Goal: Task Accomplishment & Management: Complete application form

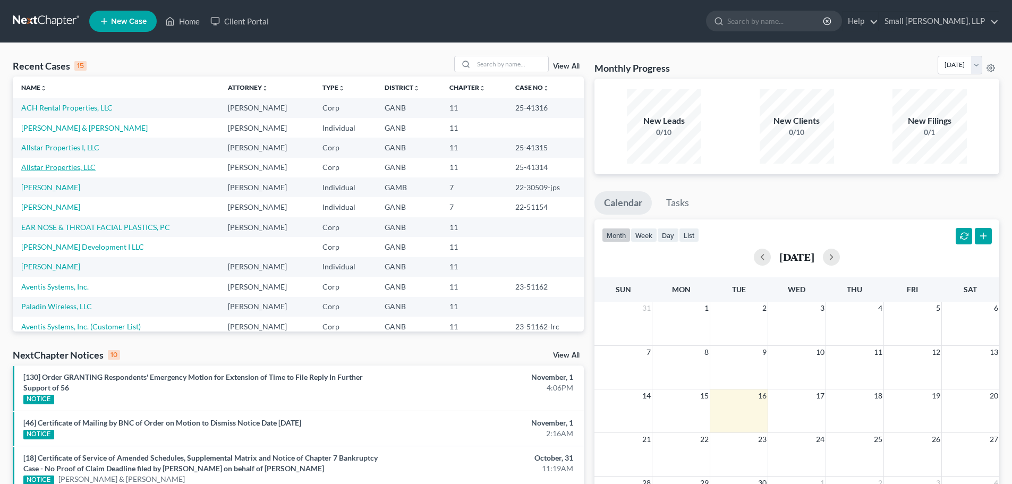
drag, startPoint x: 0, startPoint y: 0, endPoint x: 43, endPoint y: 167, distance: 172.8
click at [43, 167] on link "Allstar Properties, LLC" at bounding box center [58, 167] width 74 height 9
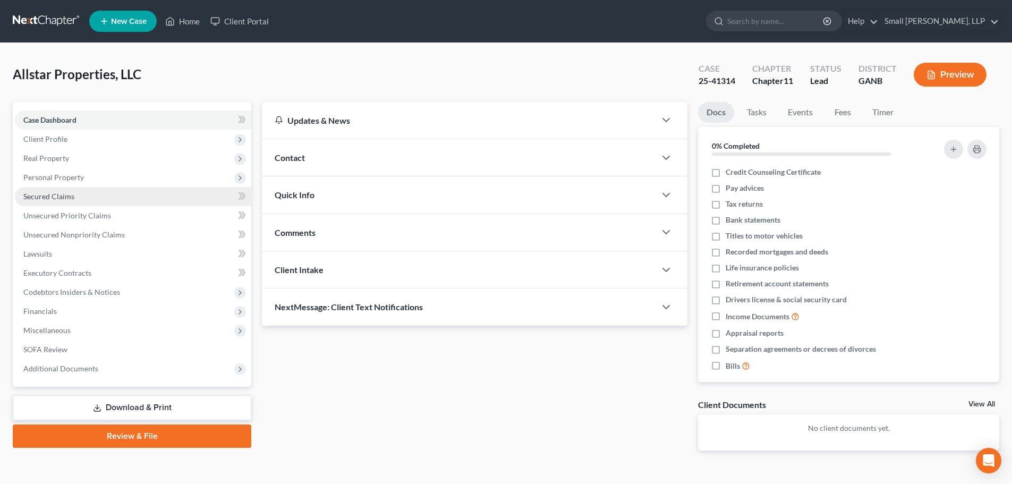
click at [64, 198] on span "Secured Claims" at bounding box center [48, 196] width 51 height 9
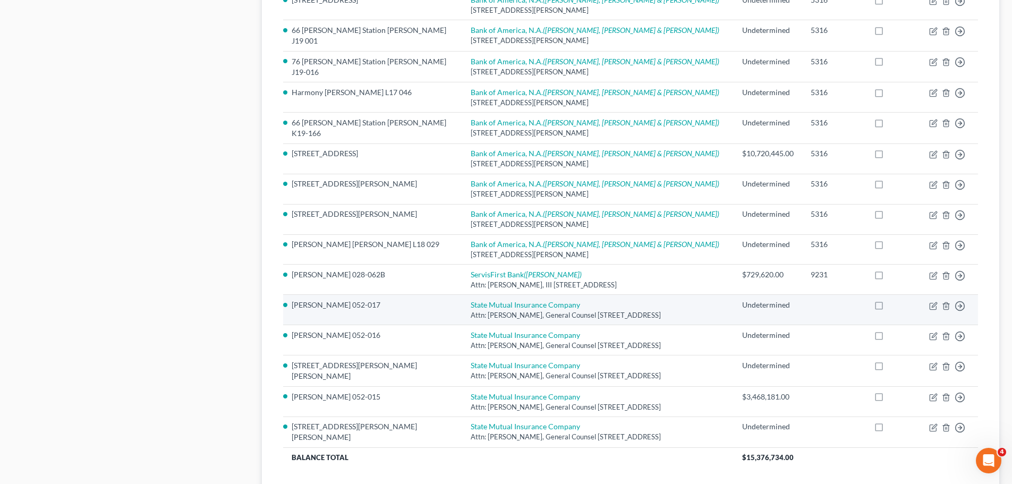
click at [889, 308] on label at bounding box center [889, 308] width 0 height 0
click at [893, 300] on input "checkbox" at bounding box center [896, 303] width 7 height 7
click at [889, 308] on label at bounding box center [889, 308] width 0 height 0
click at [893, 300] on input "checkbox" at bounding box center [896, 303] width 7 height 7
checkbox input "false"
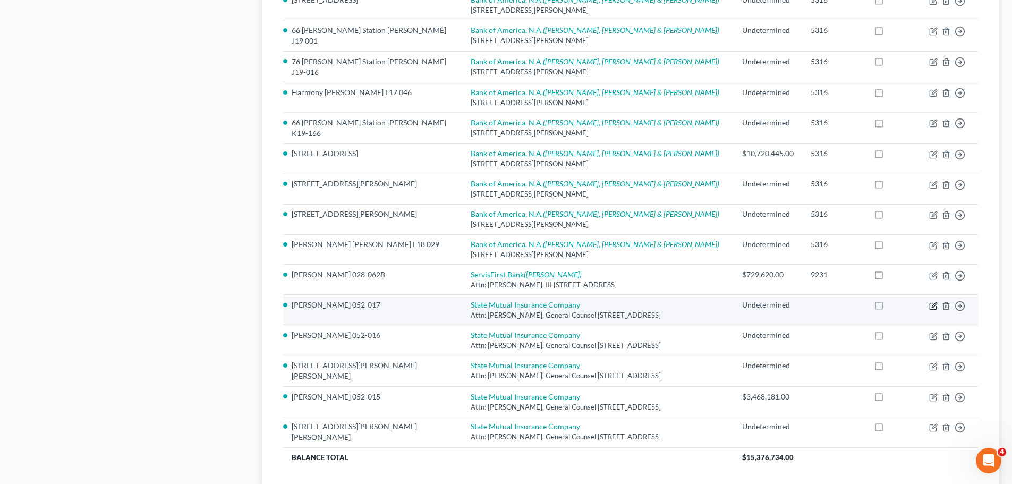
click at [931, 303] on icon "button" at bounding box center [933, 306] width 6 height 6
select select "10"
select select "16"
select select "0"
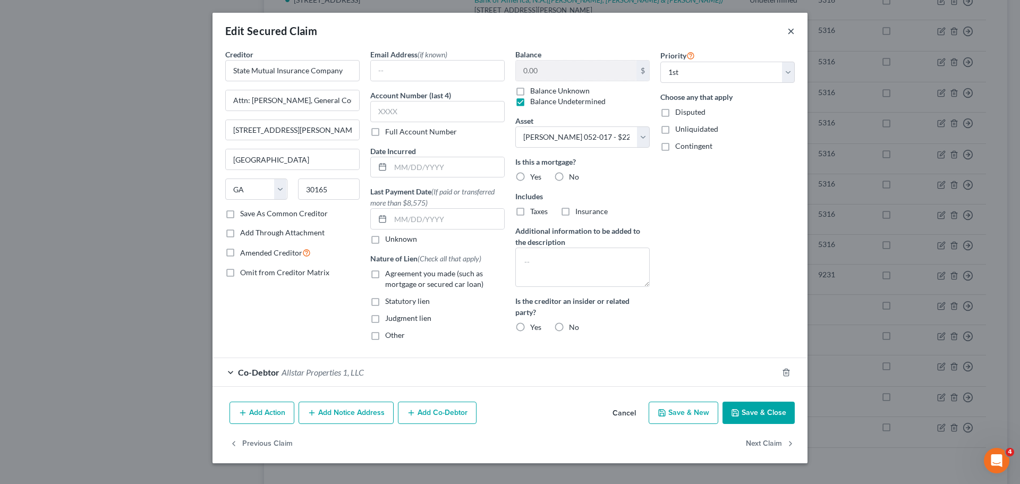
click at [792, 30] on button "×" at bounding box center [790, 30] width 7 height 13
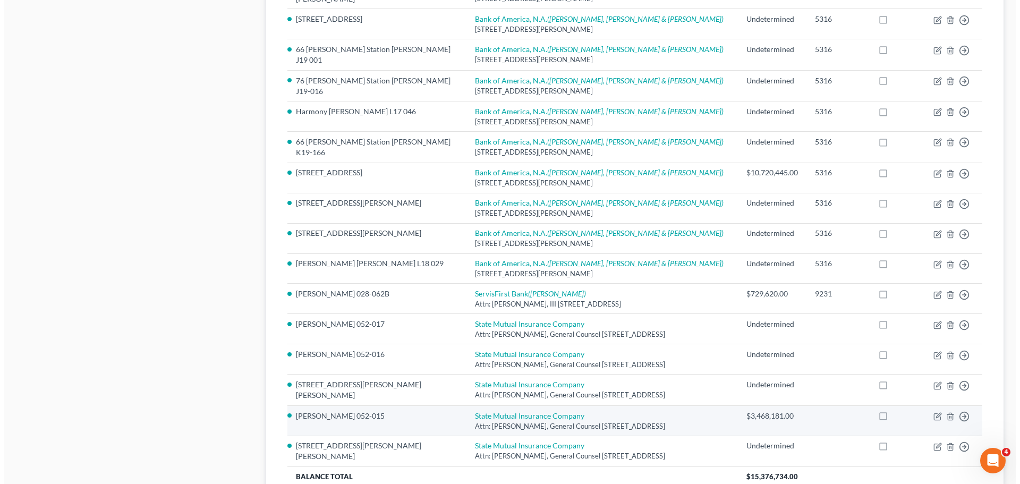
scroll to position [710, 0]
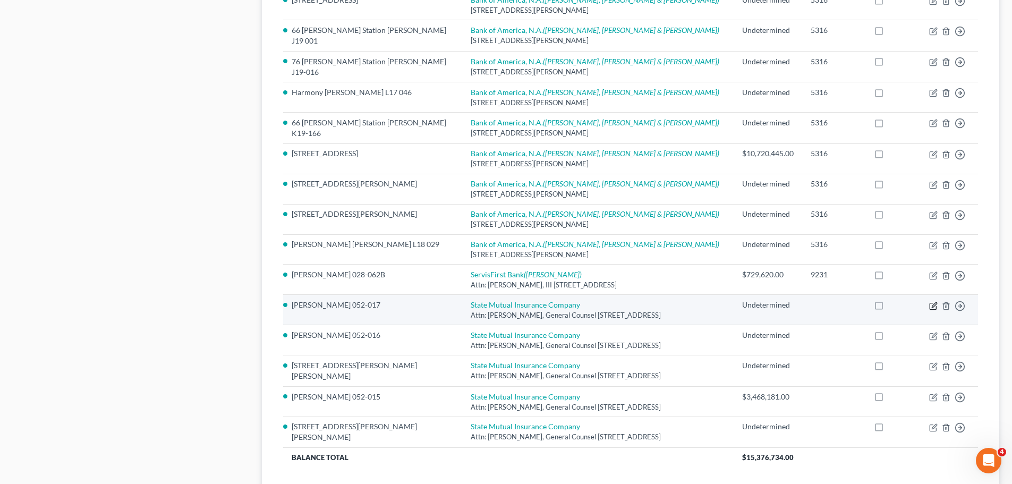
click at [934, 302] on icon "button" at bounding box center [934, 304] width 5 height 5
select select "10"
select select "16"
select select "0"
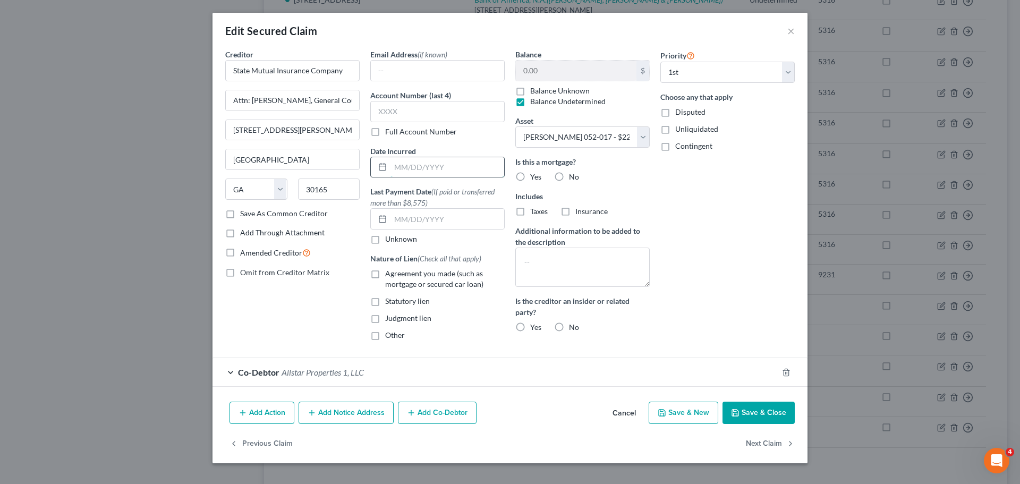
click at [426, 163] on input "text" at bounding box center [447, 167] width 114 height 20
type input "[DATE]"
drag, startPoint x: 429, startPoint y: 165, endPoint x: 326, endPoint y: 152, distance: 104.4
click at [326, 152] on div "Creditor * State Mutual Insurance Company Attn: [PERSON_NAME], General Counsel …" at bounding box center [510, 199] width 580 height 300
click at [420, 217] on input "text" at bounding box center [447, 219] width 114 height 20
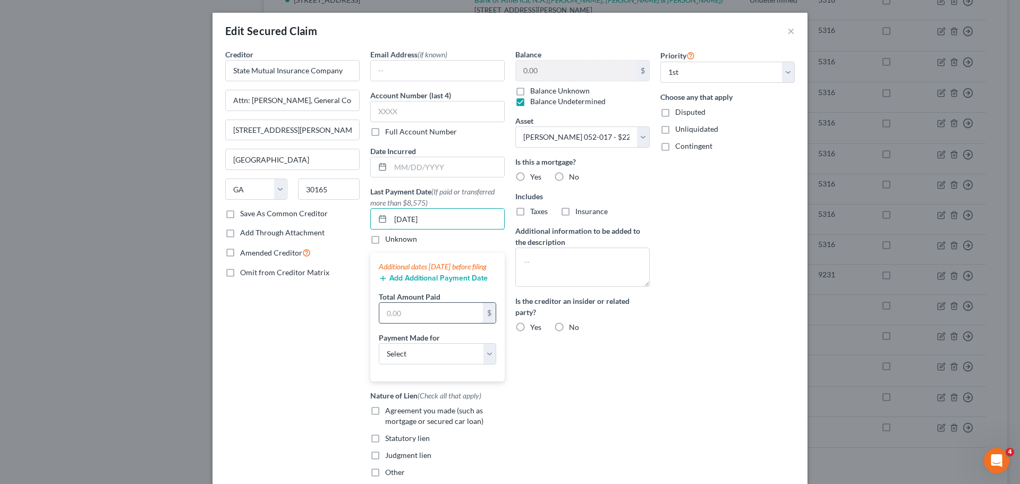
type input "[DATE]"
click at [412, 323] on input "text" at bounding box center [431, 313] width 104 height 20
type input "58,047"
click at [476, 364] on select "Select Car Credit Card Loan Repayment Mortgage Other Suppliers Or Vendors" at bounding box center [437, 353] width 117 height 21
select select "3"
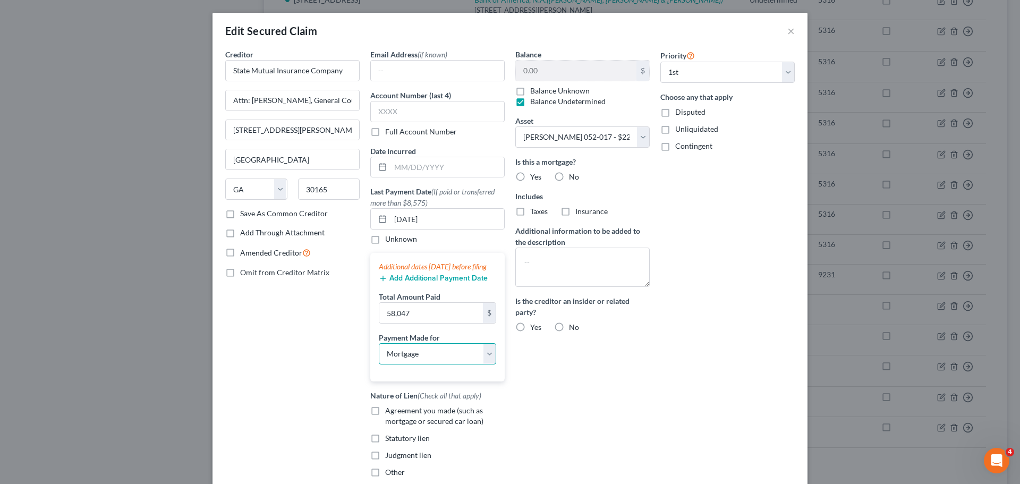
click at [379, 353] on select "Select Car Credit Card Loan Repayment Mortgage Other Suppliers Or Vendors" at bounding box center [437, 353] width 117 height 21
click at [452, 283] on button "Add Additional Payment Date" at bounding box center [433, 278] width 109 height 9
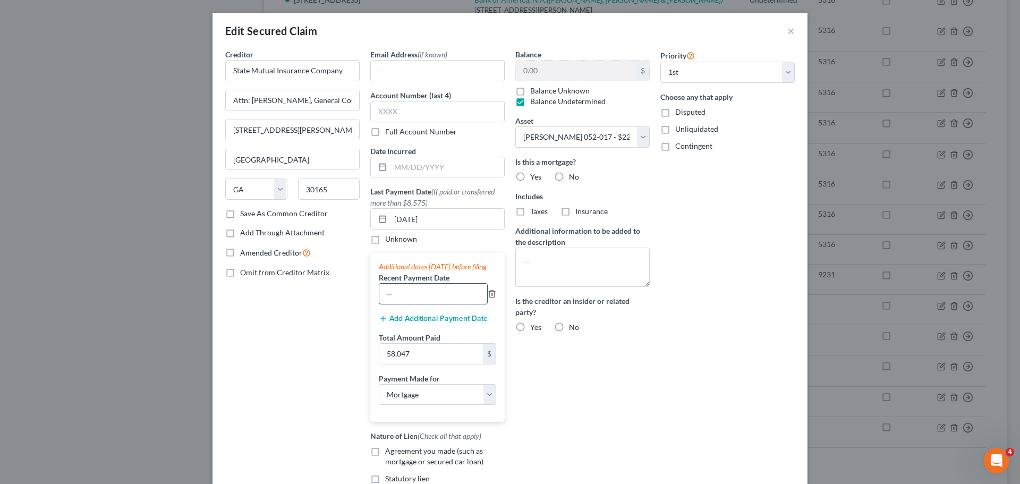
click at [435, 302] on input "text" at bounding box center [433, 294] width 108 height 20
type input "[DATE]"
type input "73,065.12"
click at [568, 359] on div "Balance 0.00 $ Balance Unknown Balance Undetermined 0.00 $ Balance Unknown Asse…" at bounding box center [582, 288] width 145 height 478
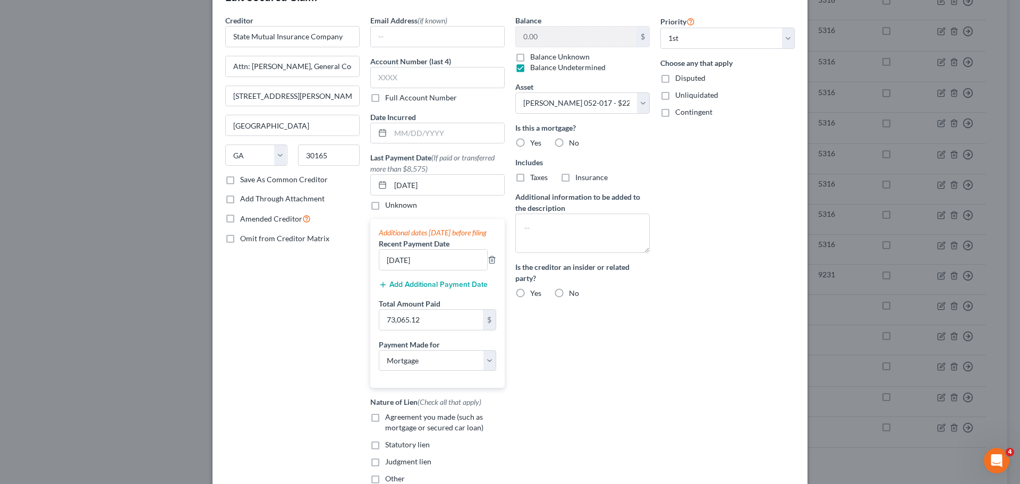
scroll to position [21, 0]
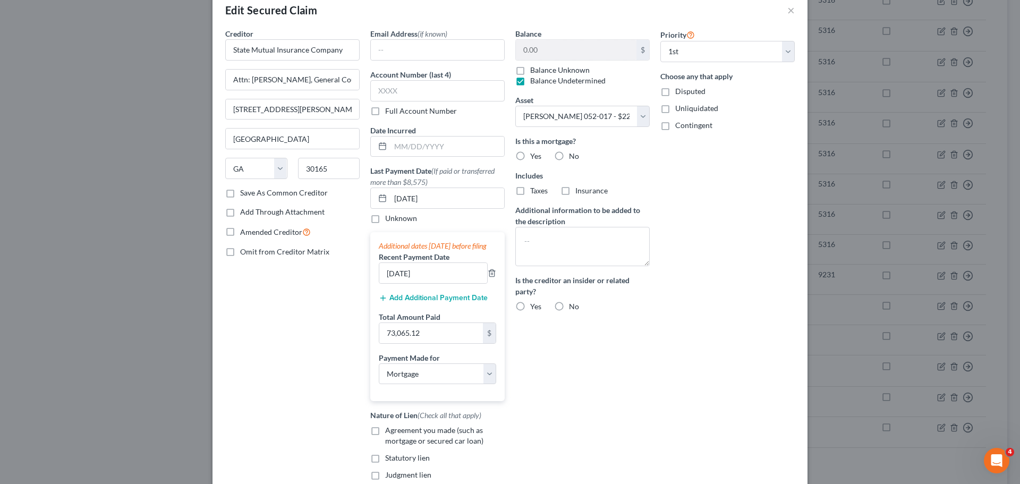
click at [464, 302] on button "Add Additional Payment Date" at bounding box center [433, 298] width 109 height 9
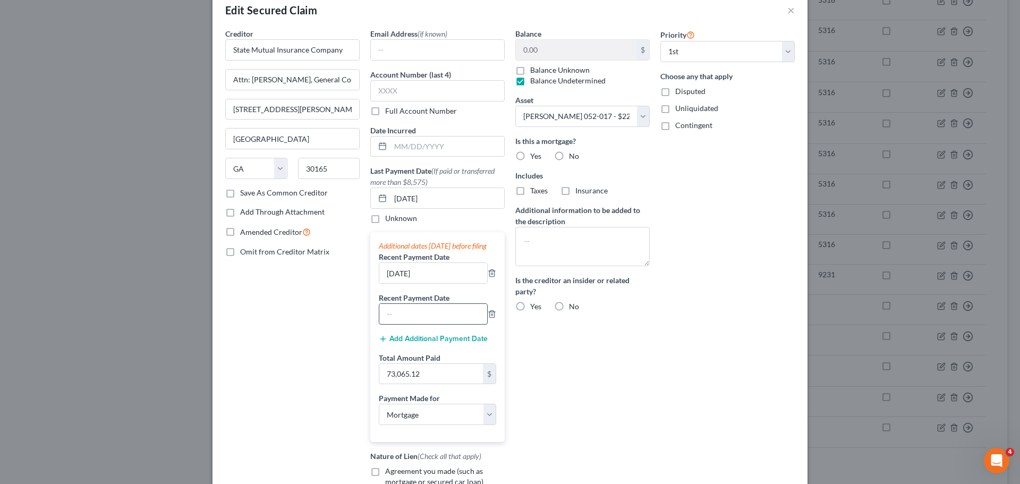
click at [405, 324] on input "text" at bounding box center [433, 314] width 108 height 20
type input "[DATE]"
click at [529, 356] on div "Balance 0.00 $ Balance Unknown Balance Undetermined 0.00 $ Balance Unknown Asse…" at bounding box center [582, 287] width 145 height 519
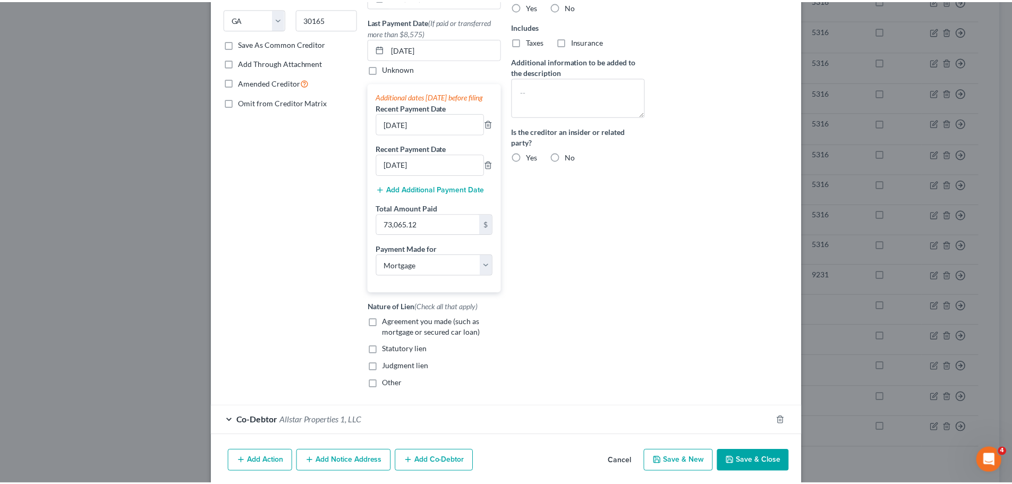
scroll to position [180, 0]
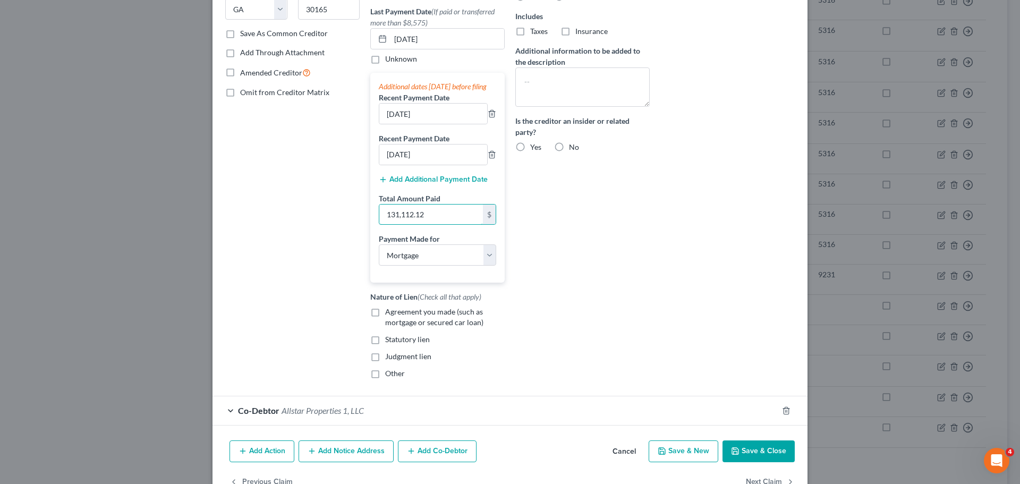
type input "131,112.12"
click at [627, 257] on div "Balance 0.00 $ Balance Unknown Balance Undetermined 0.00 $ Balance Unknown Asse…" at bounding box center [582, 128] width 145 height 519
click at [745, 461] on button "Save & Close" at bounding box center [759, 451] width 72 height 22
select select
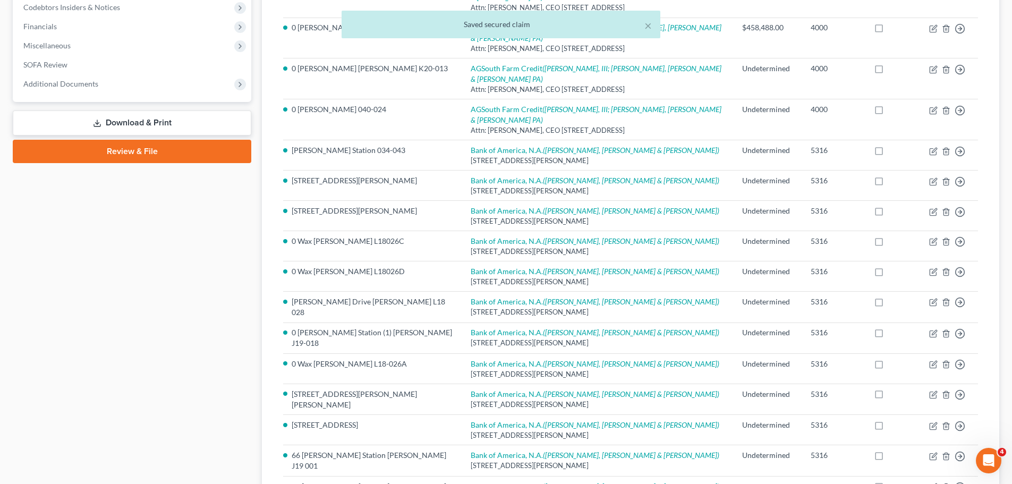
scroll to position [0, 0]
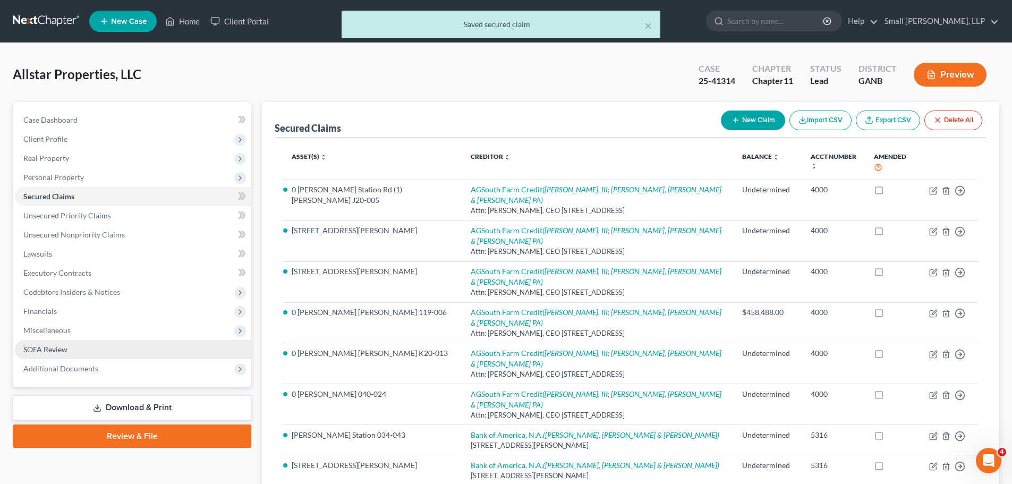
click at [56, 346] on span "SOFA Review" at bounding box center [45, 349] width 44 height 9
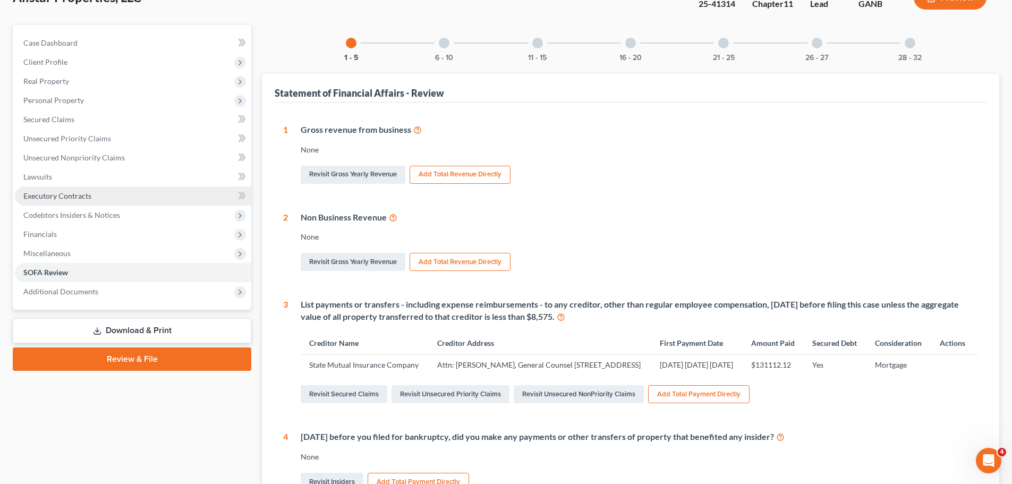
scroll to position [53, 0]
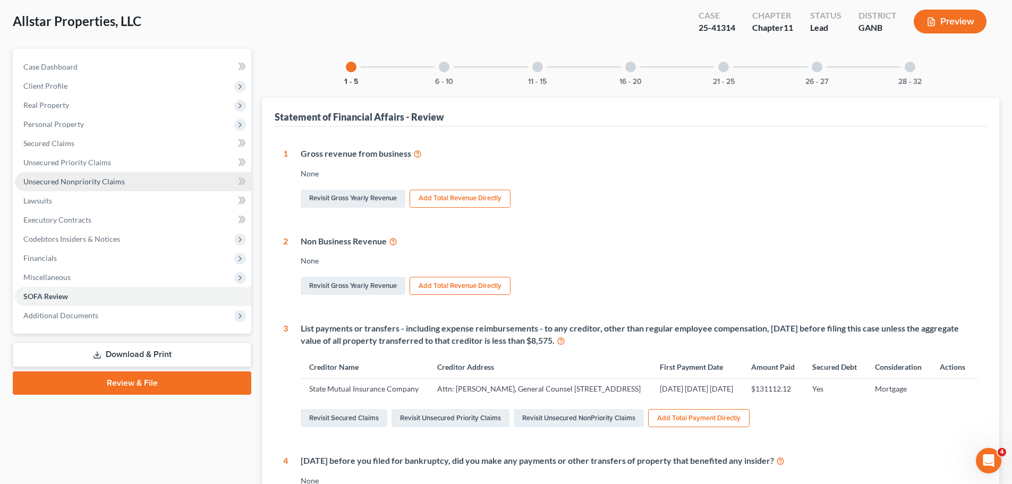
click at [87, 184] on span "Unsecured Nonpriority Claims" at bounding box center [73, 181] width 101 height 9
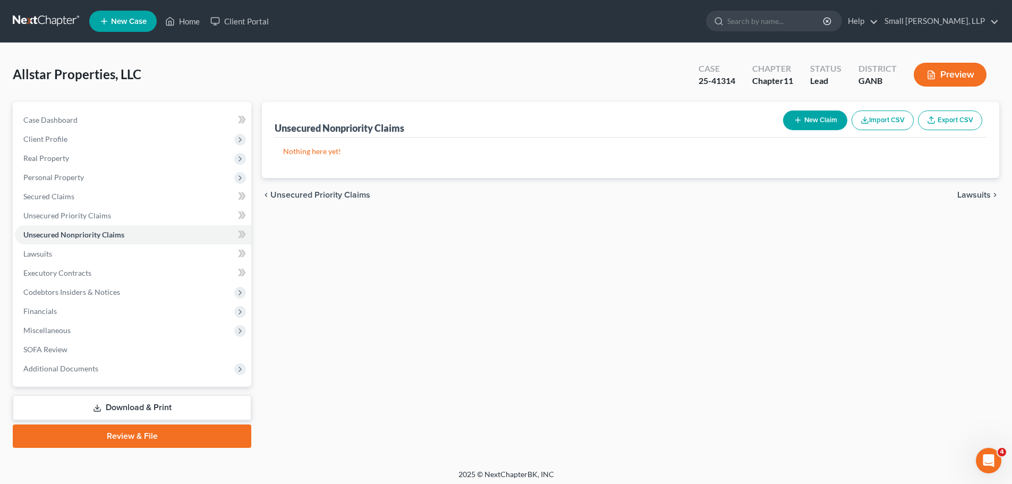
click at [803, 114] on button "New Claim" at bounding box center [815, 121] width 64 height 20
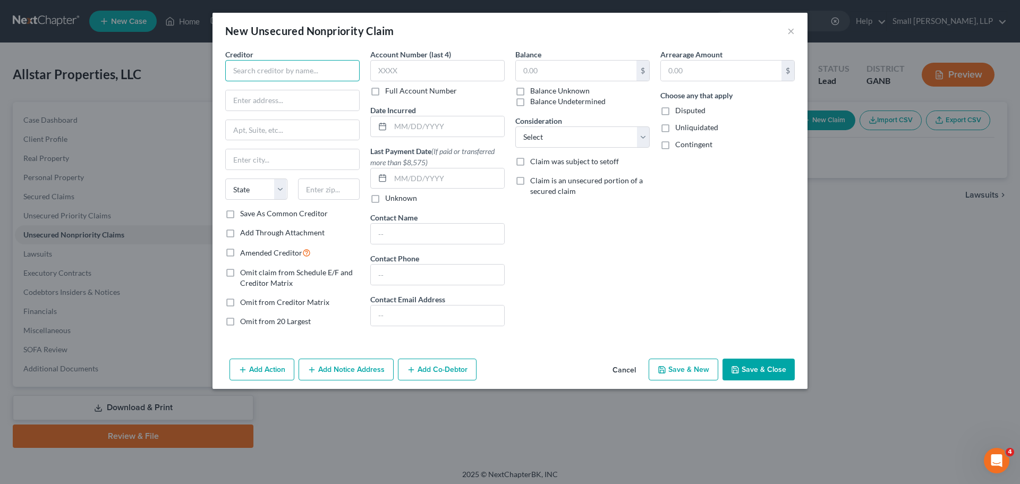
click at [312, 69] on input "text" at bounding box center [292, 70] width 134 height 21
type input "Aquatic Environmental Services"
click at [240, 305] on label "Omit from Creditor Matrix" at bounding box center [284, 302] width 89 height 11
click at [244, 304] on input "Omit from Creditor Matrix" at bounding box center [247, 300] width 7 height 7
checkbox input "true"
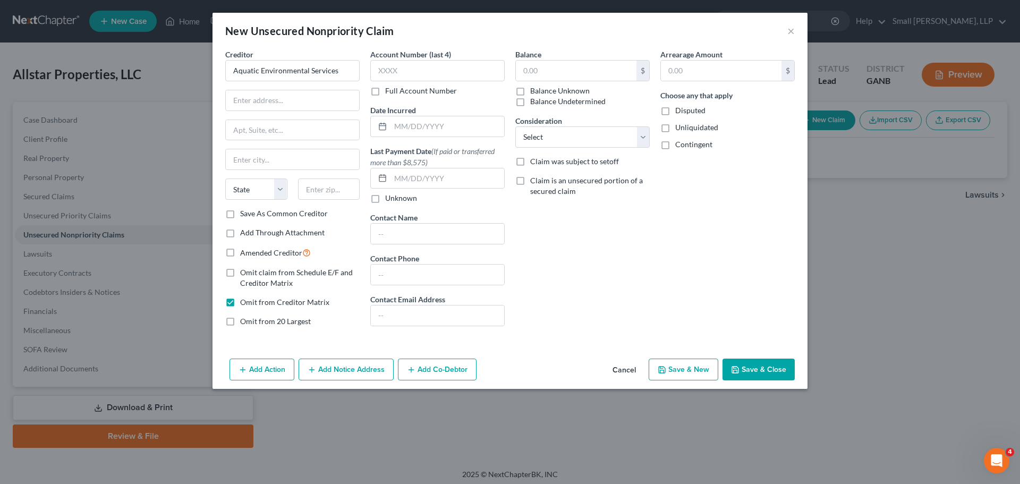
click at [240, 324] on label "Omit from 20 Largest" at bounding box center [275, 321] width 71 height 11
click at [244, 323] on input "Omit from 20 Largest" at bounding box center [247, 319] width 7 height 7
checkbox input "true"
click at [240, 271] on label "Omit claim from Schedule E/F and Creditor Matrix" at bounding box center [300, 277] width 120 height 21
click at [244, 271] on input "Omit claim from Schedule E/F and Creditor Matrix" at bounding box center [247, 270] width 7 height 7
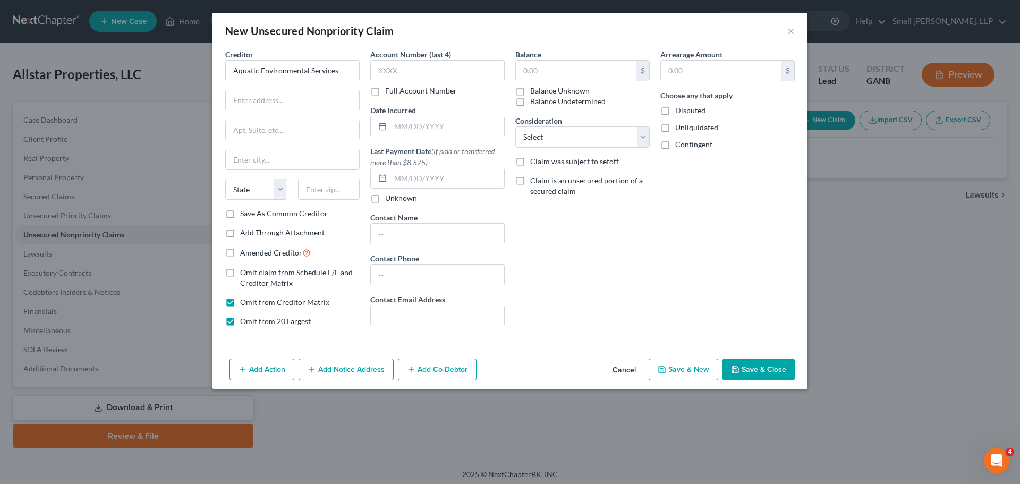
checkbox input "true"
click at [543, 65] on input "text" at bounding box center [576, 71] width 121 height 20
type input "0"
click at [419, 182] on input "text" at bounding box center [447, 178] width 114 height 20
click at [407, 177] on input "text" at bounding box center [447, 178] width 114 height 20
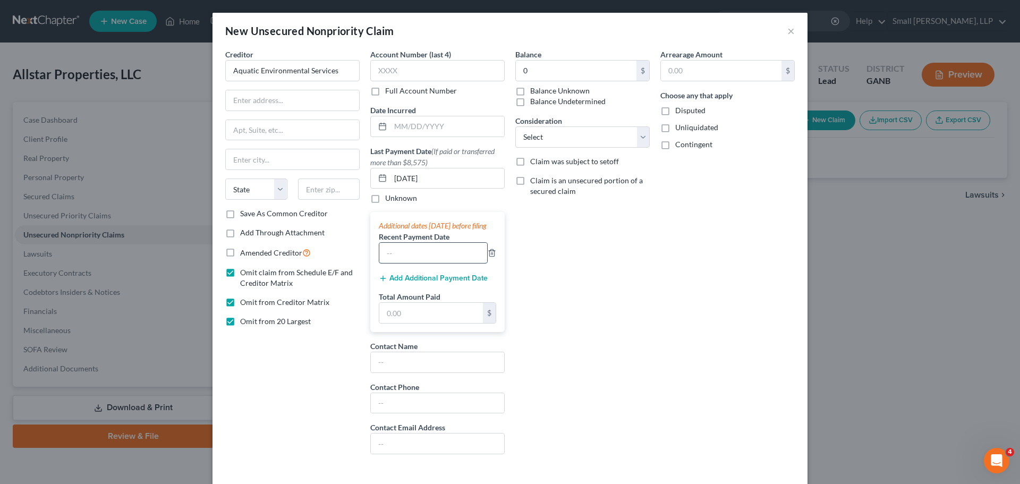
click at [392, 263] on input "text" at bounding box center [433, 253] width 108 height 20
click at [410, 181] on input "[DATE]" at bounding box center [447, 178] width 114 height 20
type input "[DATE]"
click at [403, 242] on label "Recent Payment Date" at bounding box center [414, 236] width 71 height 11
click at [397, 263] on input "text" at bounding box center [433, 253] width 108 height 20
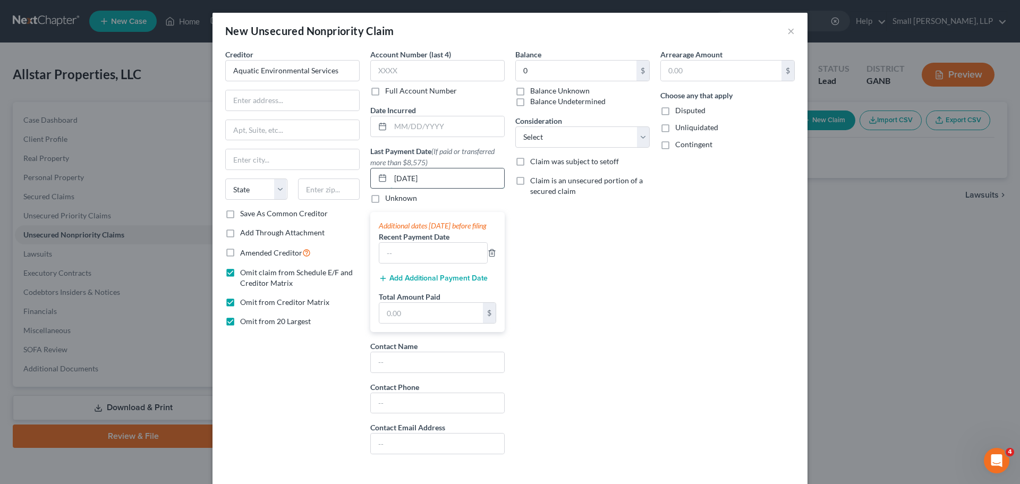
drag, startPoint x: 425, startPoint y: 179, endPoint x: 384, endPoint y: 180, distance: 40.9
click at [384, 180] on div "[DATE]" at bounding box center [437, 178] width 134 height 21
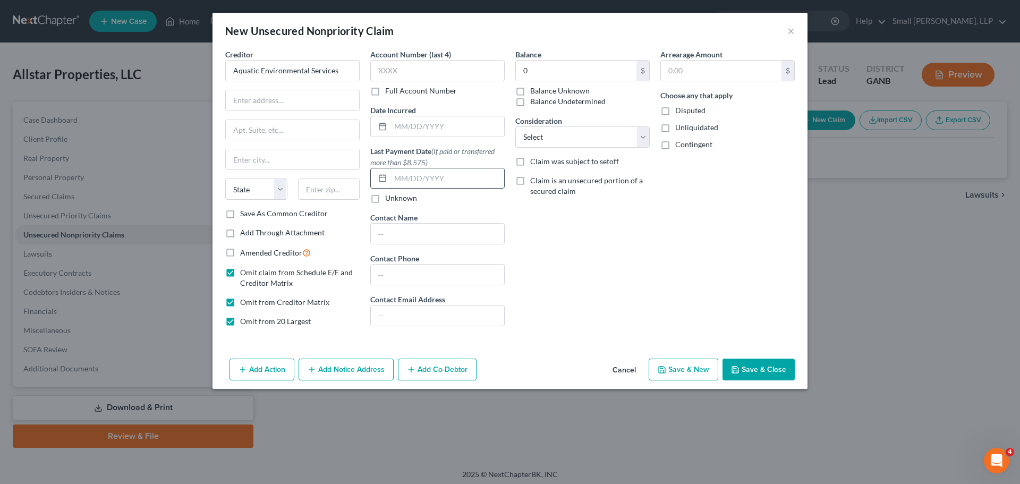
click at [397, 181] on input "text" at bounding box center [447, 178] width 114 height 20
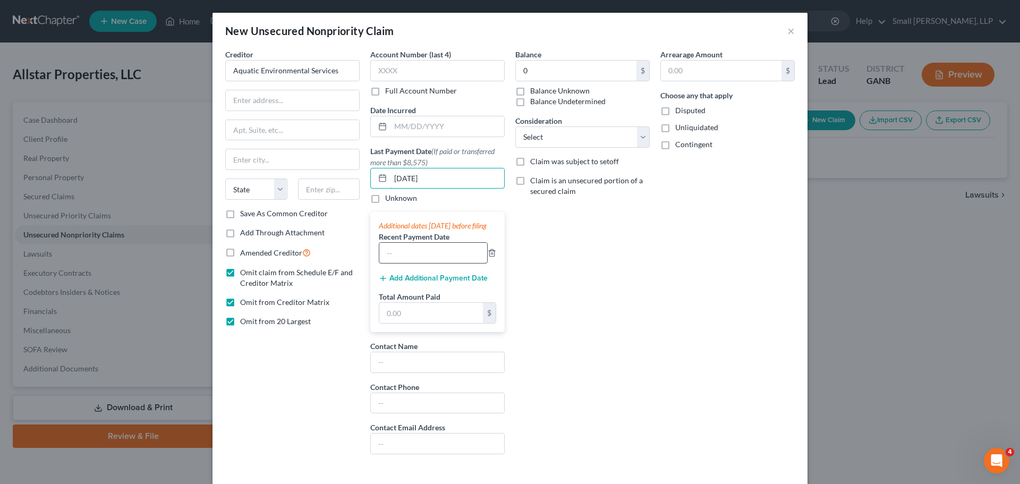
type input "[DATE]"
click at [410, 256] on input "text" at bounding box center [433, 253] width 108 height 20
type input "08/08/25q"
drag, startPoint x: 440, startPoint y: 267, endPoint x: 385, endPoint y: 270, distance: 55.4
click at [385, 263] on input "08/08/25q" at bounding box center [433, 253] width 108 height 20
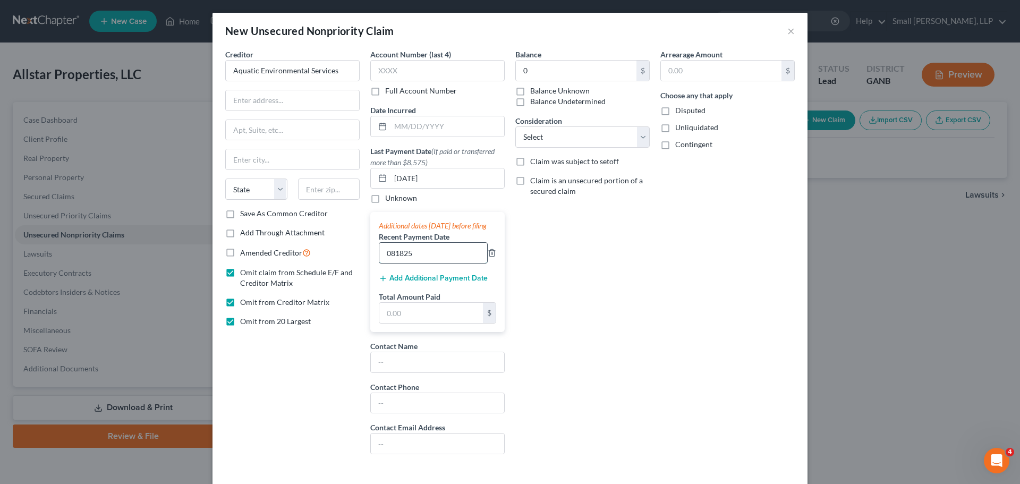
click at [390, 263] on input "081825" at bounding box center [433, 253] width 108 height 20
click at [401, 262] on input "08/1825" at bounding box center [433, 253] width 108 height 20
click at [402, 261] on input "08/1825" at bounding box center [433, 253] width 108 height 20
type input "[DATE]"
click at [403, 315] on input "text" at bounding box center [431, 313] width 104 height 20
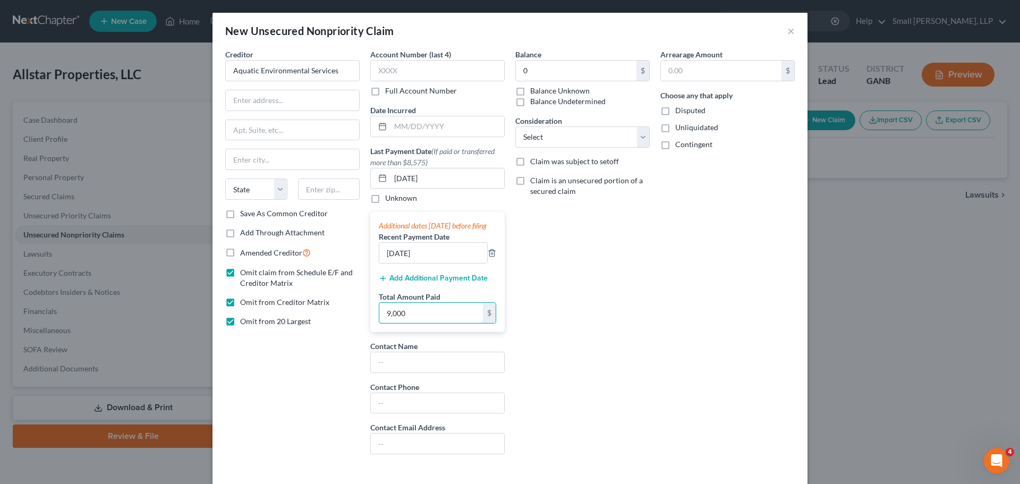
type input "9,000"
click at [717, 335] on div "Arrearage Amount $ Choose any that apply Disputed Unliquidated Contingent" at bounding box center [727, 256] width 145 height 414
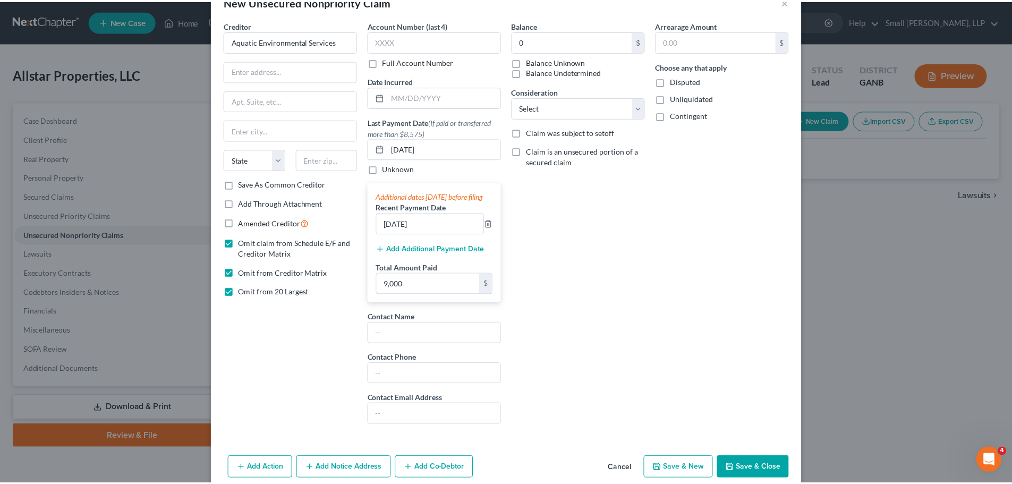
scroll to position [56, 0]
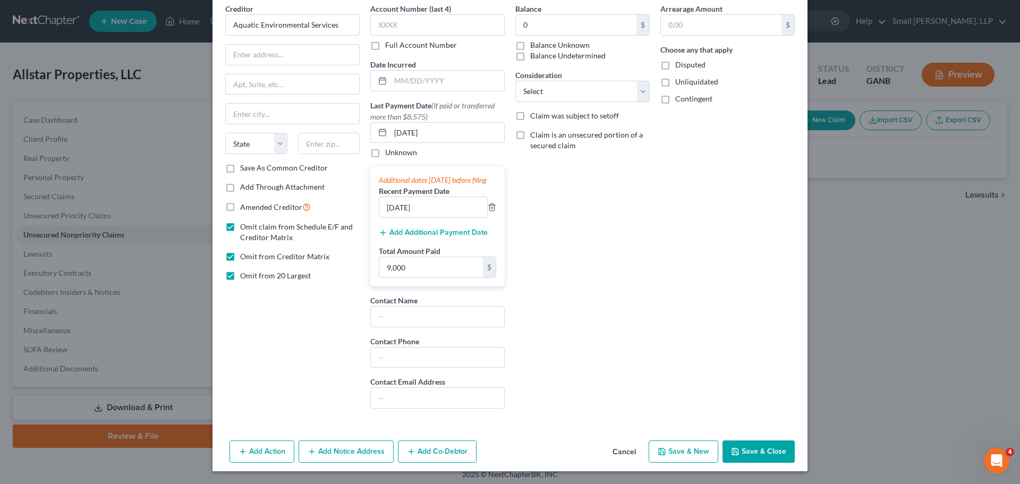
click at [736, 456] on icon "button" at bounding box center [735, 451] width 9 height 9
type input "0.00"
type input "9,000.00"
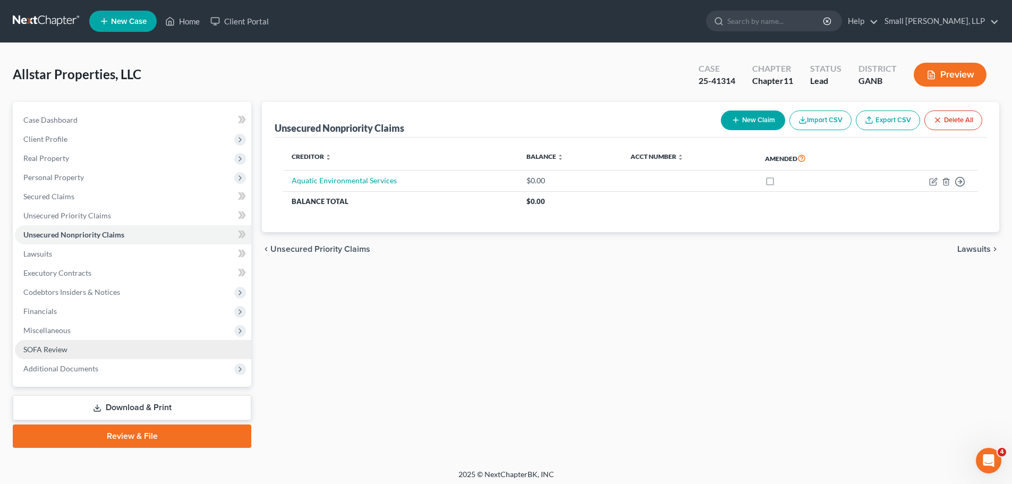
click at [67, 345] on span "SOFA Review" at bounding box center [45, 349] width 44 height 9
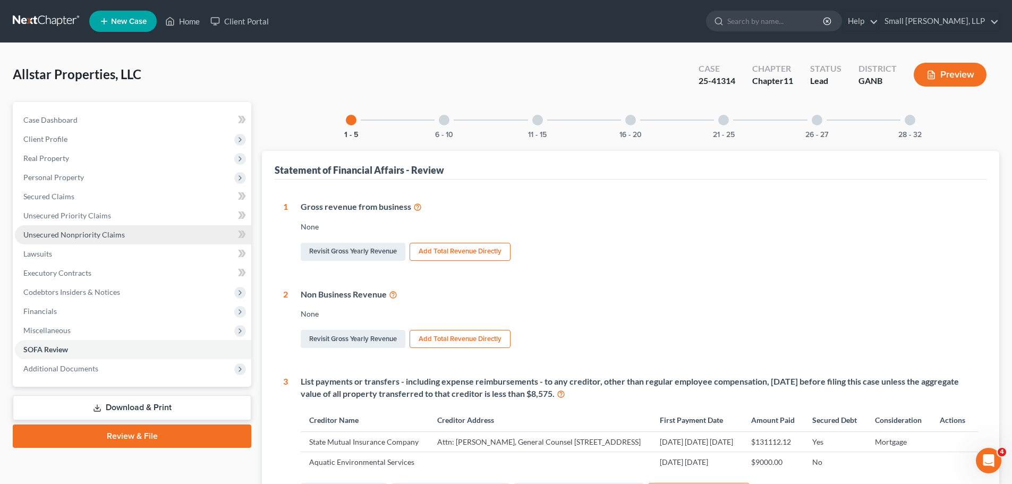
click at [51, 232] on span "Unsecured Nonpriority Claims" at bounding box center [73, 234] width 101 height 9
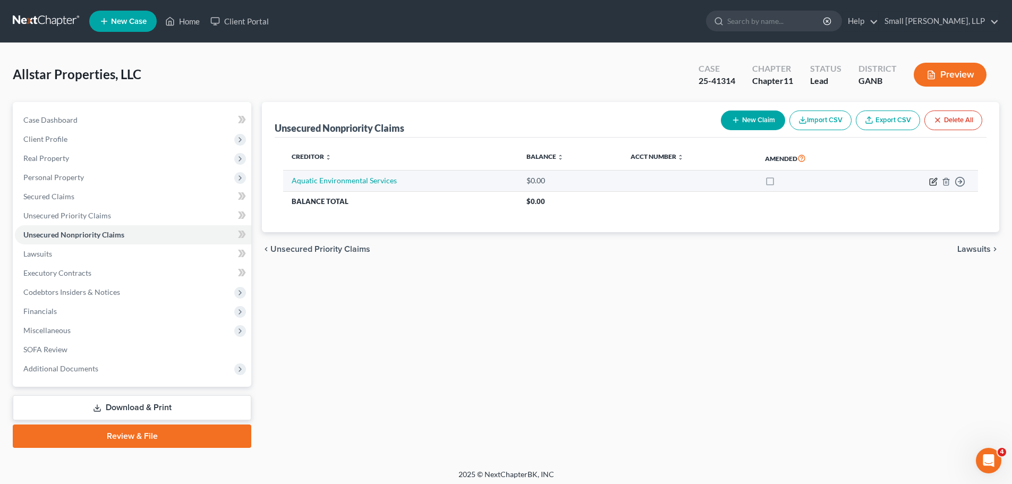
click at [932, 181] on icon "button" at bounding box center [933, 181] width 9 height 9
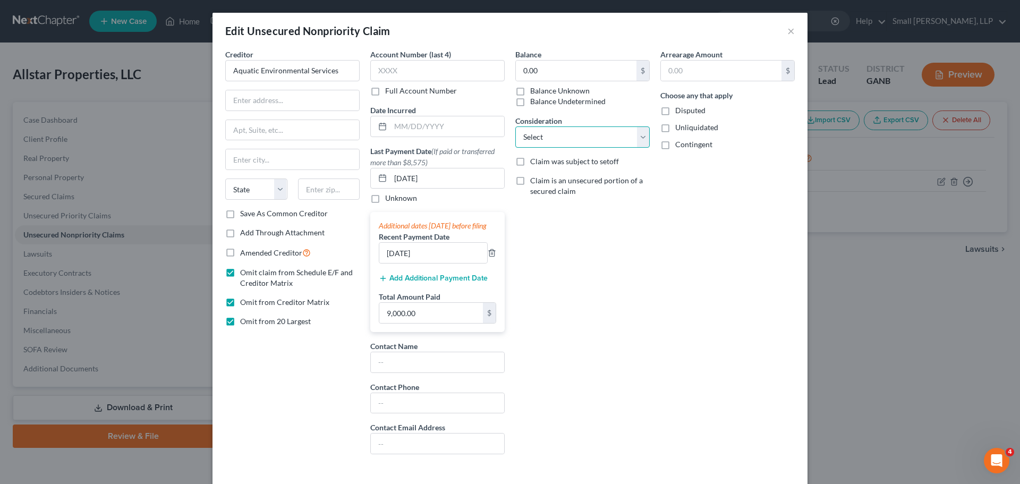
click at [633, 136] on select "Select Cable / Satellite Services Collection Agency Credit Card Debt Debt Couns…" at bounding box center [582, 136] width 134 height 21
select select "14"
click at [515, 126] on select "Select Cable / Satellite Services Collection Agency Credit Card Debt Debt Couns…" at bounding box center [582, 136] width 134 height 21
click at [634, 139] on select "Select Cable / Satellite Services Collection Agency Credit Card Debt Debt Couns…" at bounding box center [582, 136] width 134 height 21
click at [515, 126] on select "Select Cable / Satellite Services Collection Agency Credit Card Debt Debt Couns…" at bounding box center [582, 136] width 134 height 21
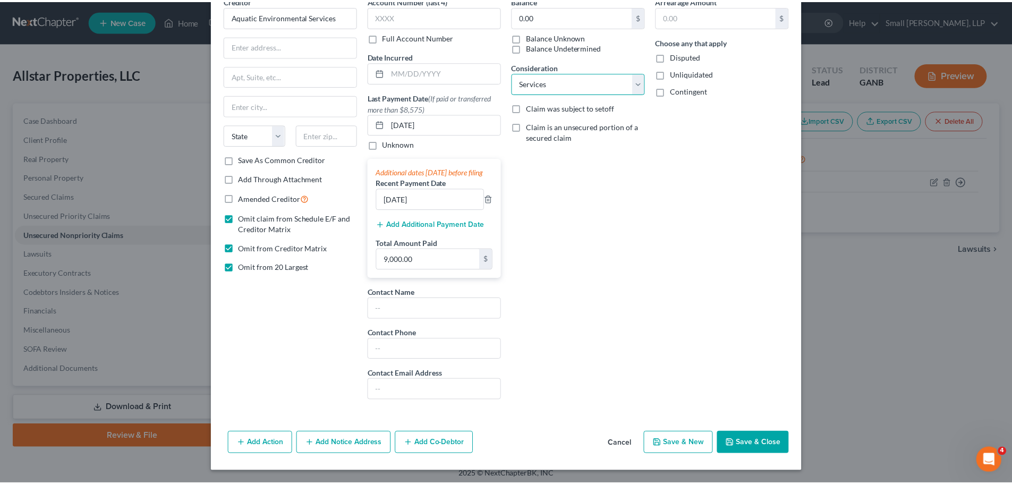
scroll to position [65, 0]
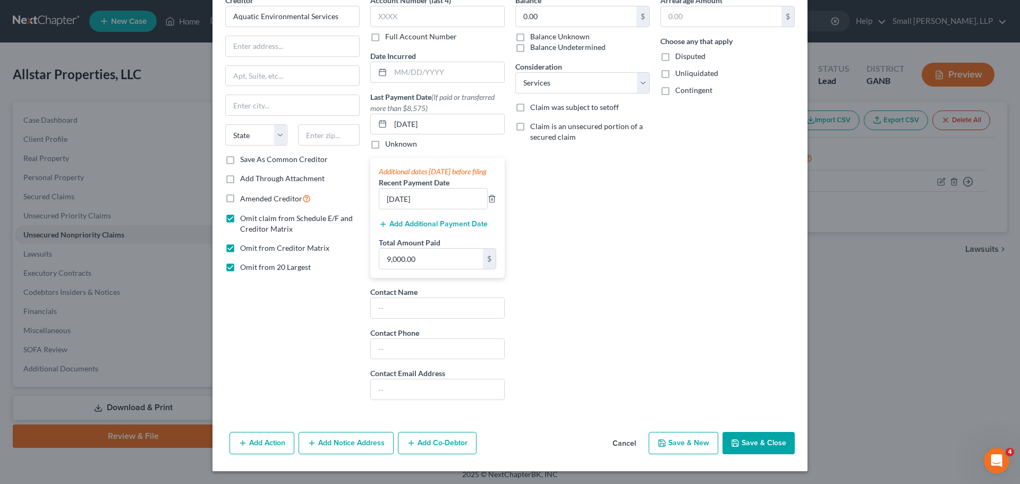
click at [743, 441] on button "Save & Close" at bounding box center [759, 443] width 72 height 22
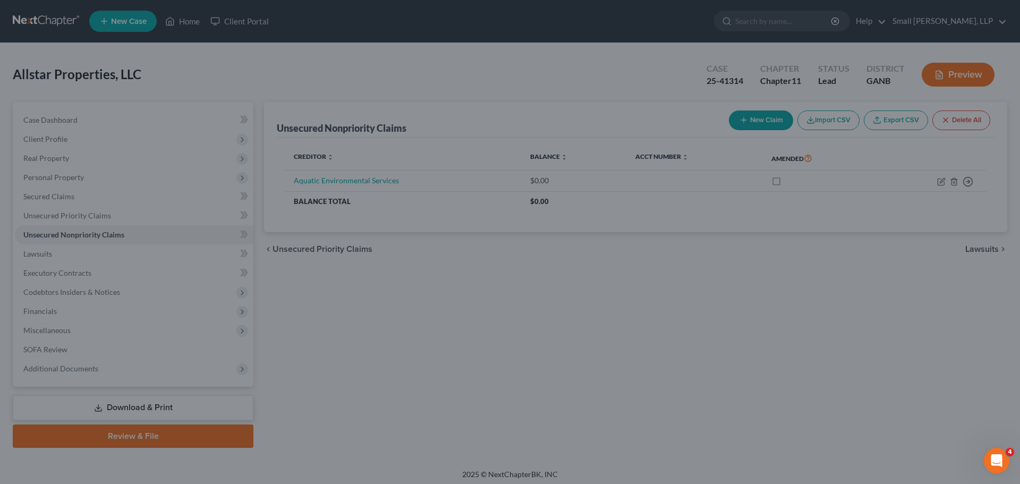
type input "0"
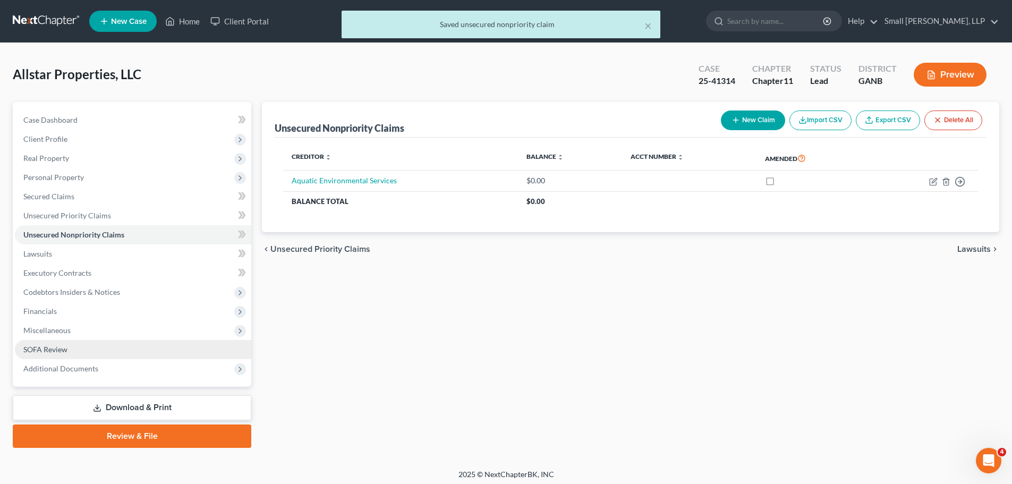
drag, startPoint x: 91, startPoint y: 345, endPoint x: 101, endPoint y: 345, distance: 10.6
click at [91, 345] on link "SOFA Review" at bounding box center [133, 349] width 236 height 19
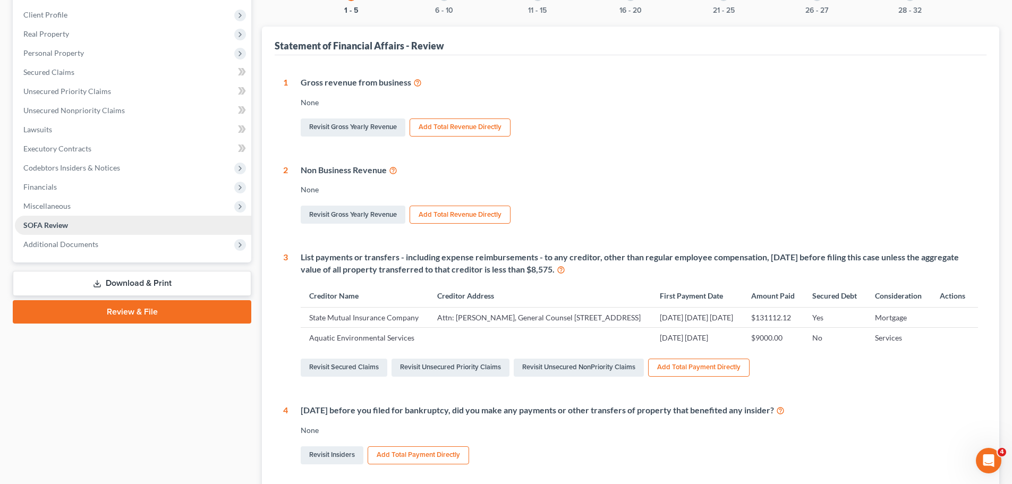
scroll to position [53, 0]
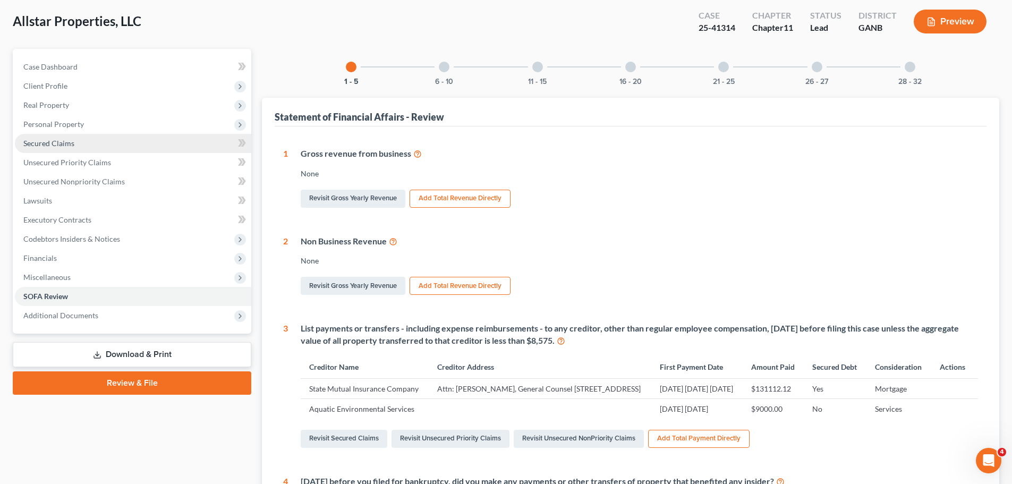
click at [149, 141] on link "Secured Claims" at bounding box center [133, 143] width 236 height 19
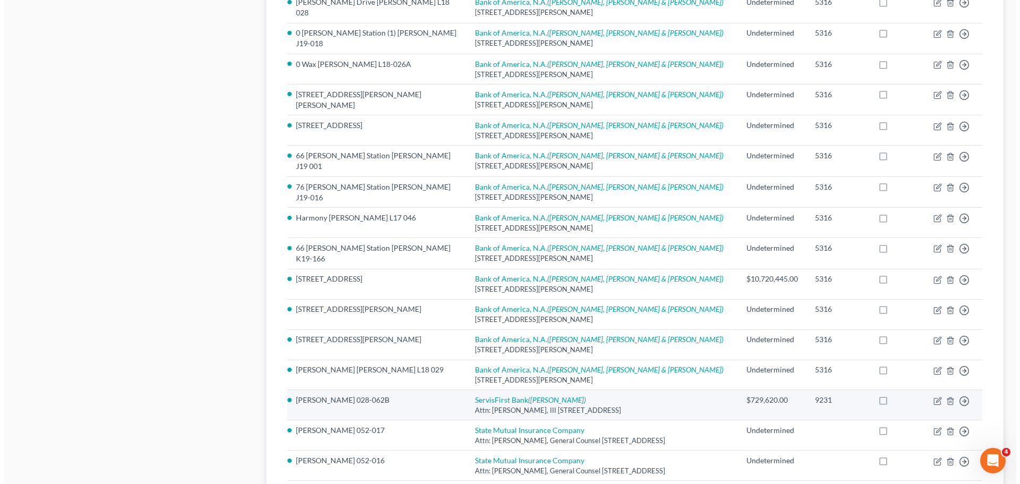
scroll to position [710, 0]
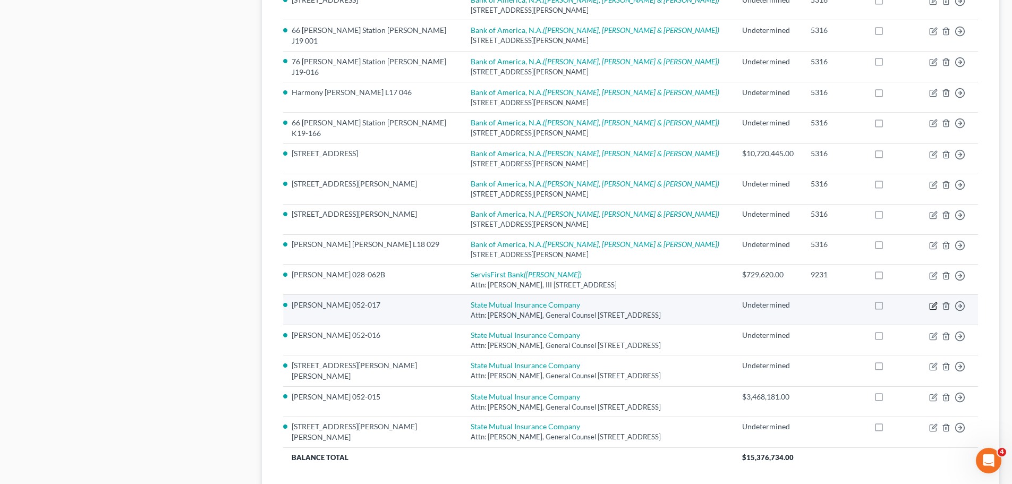
click at [935, 302] on icon "button" at bounding box center [933, 306] width 9 height 9
select select "10"
select select "3"
select select "0"
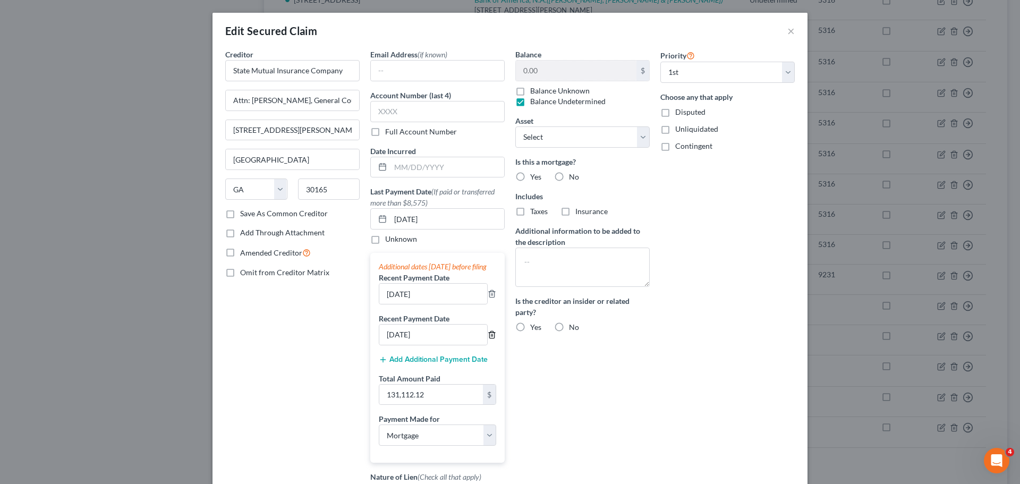
click at [490, 338] on icon "button" at bounding box center [491, 334] width 5 height 7
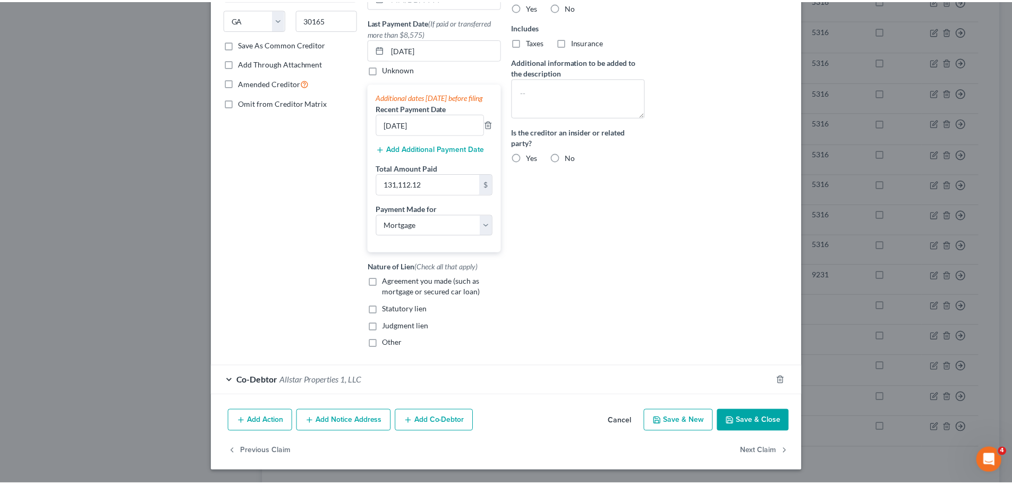
scroll to position [180, 0]
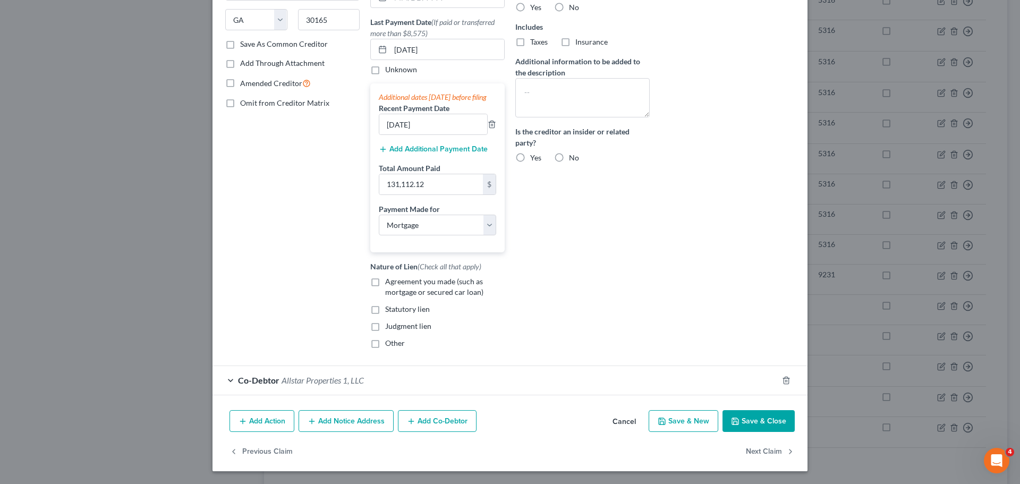
click at [761, 423] on button "Save & Close" at bounding box center [759, 421] width 72 height 22
select select "16"
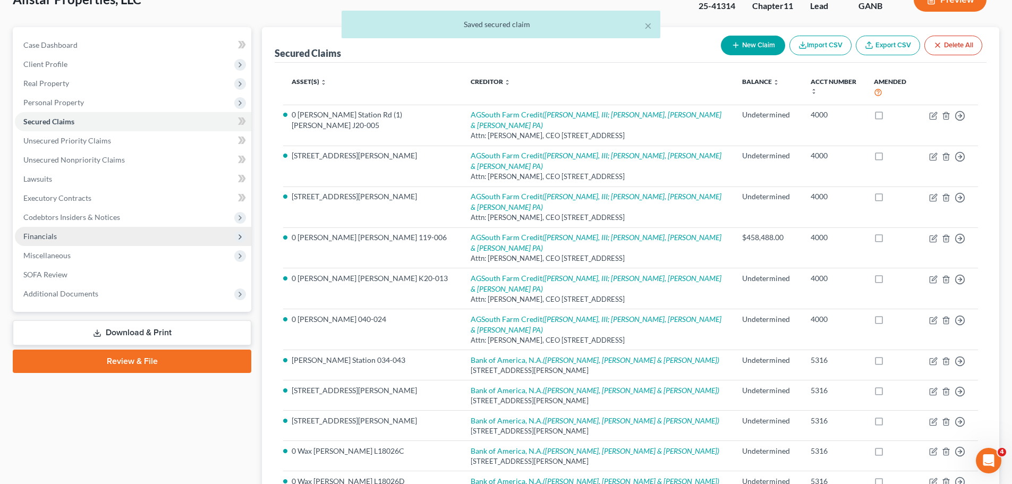
scroll to position [72, 0]
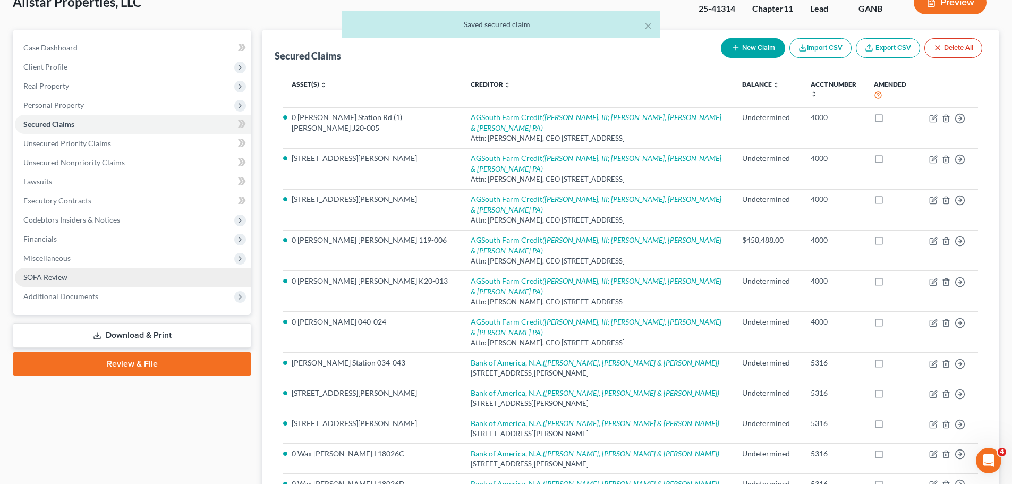
click at [55, 273] on span "SOFA Review" at bounding box center [45, 277] width 44 height 9
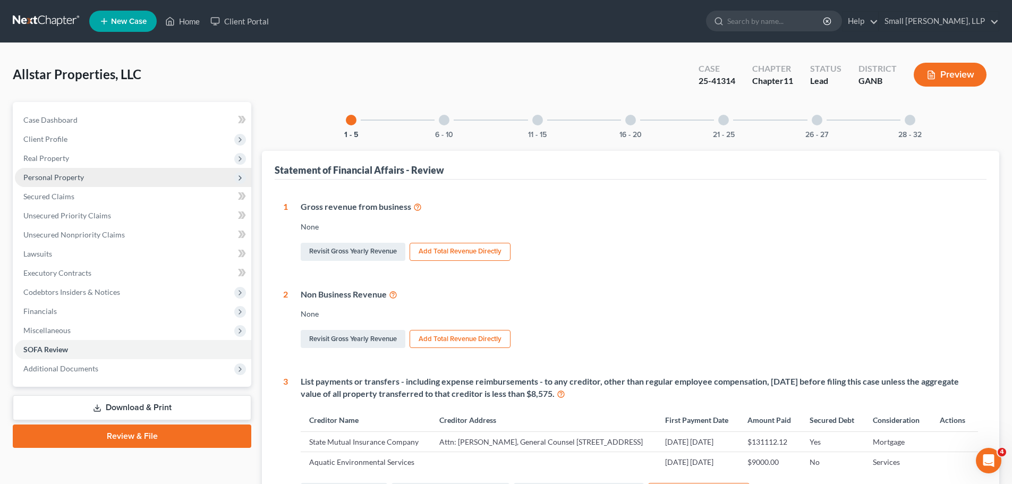
click at [53, 176] on span "Personal Property" at bounding box center [53, 177] width 61 height 9
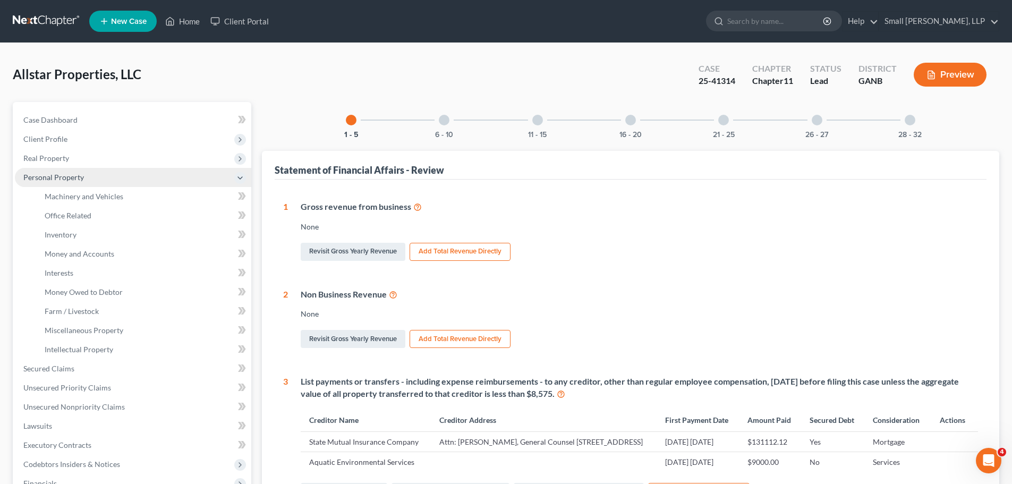
click at [53, 176] on span "Personal Property" at bounding box center [53, 177] width 61 height 9
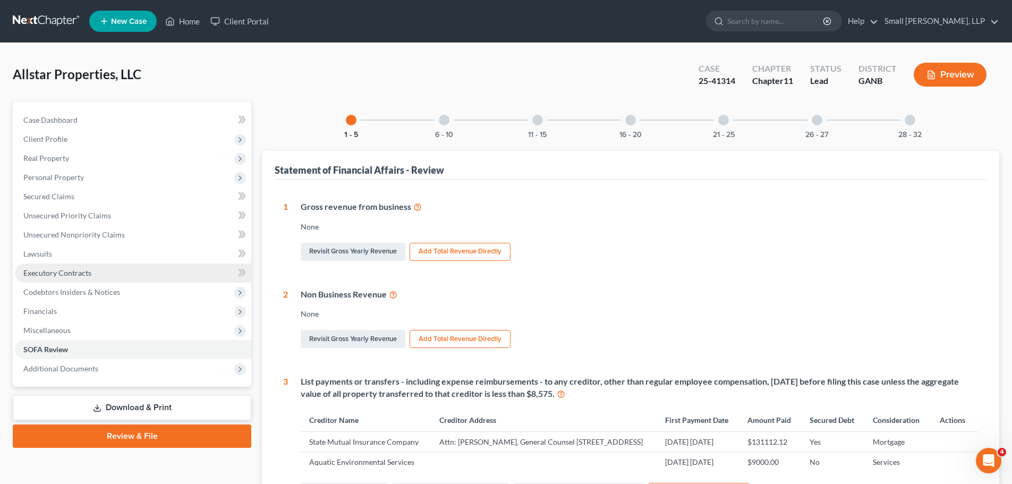
click at [61, 273] on span "Executory Contracts" at bounding box center [57, 272] width 68 height 9
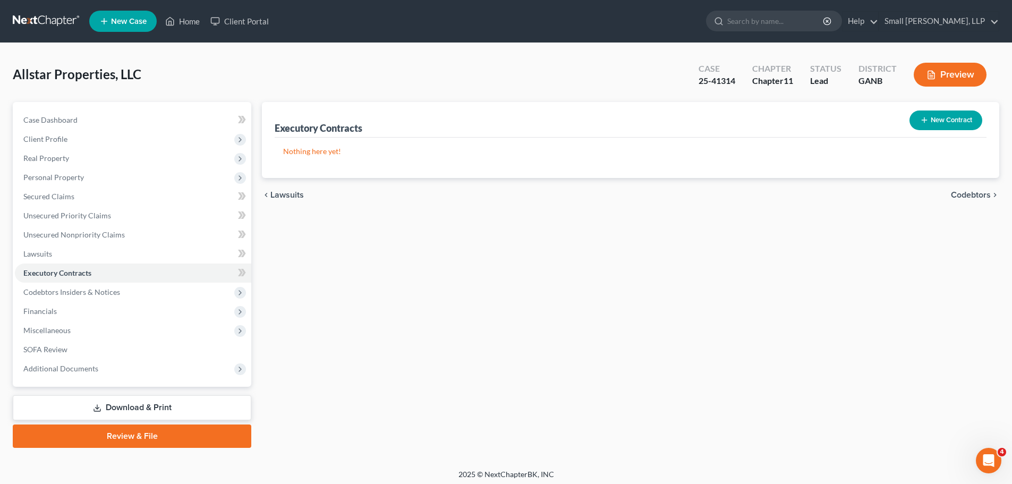
click at [926, 122] on icon "button" at bounding box center [924, 120] width 9 height 9
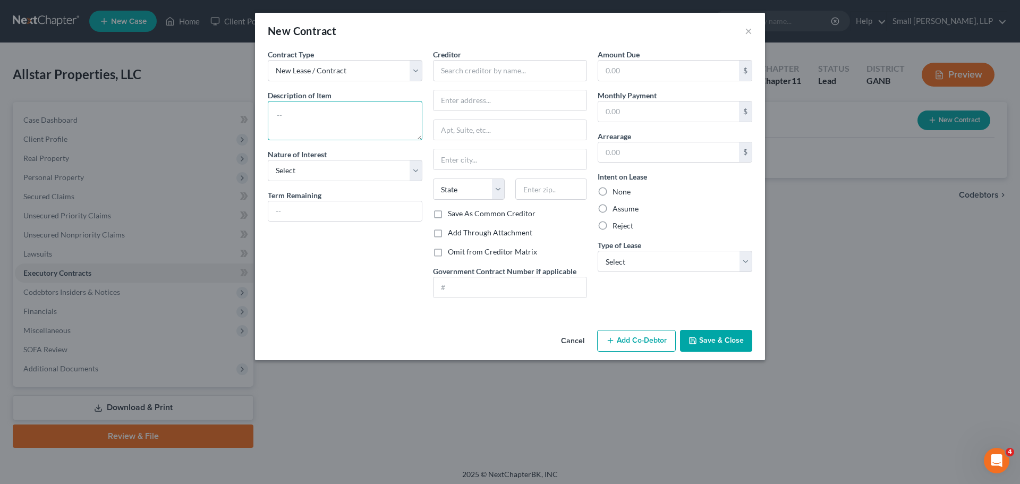
click at [371, 122] on textarea at bounding box center [345, 120] width 155 height 39
type textarea "Lease of address..."
click at [474, 69] on input "text" at bounding box center [510, 70] width 155 height 21
type input "Tenant Name"
click at [685, 264] on select "Select Real Estate Car Other" at bounding box center [675, 261] width 155 height 21
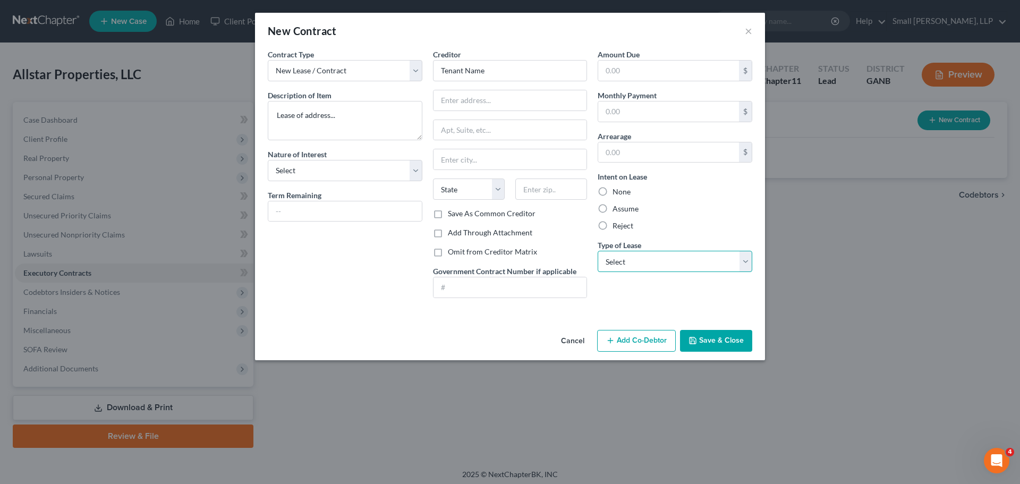
select select "0"
click at [598, 251] on select "Select Real Estate Car Other" at bounding box center [675, 261] width 155 height 21
click at [613, 189] on label "None" at bounding box center [622, 191] width 18 height 11
click at [617, 189] on input "None" at bounding box center [620, 189] width 7 height 7
radio input "true"
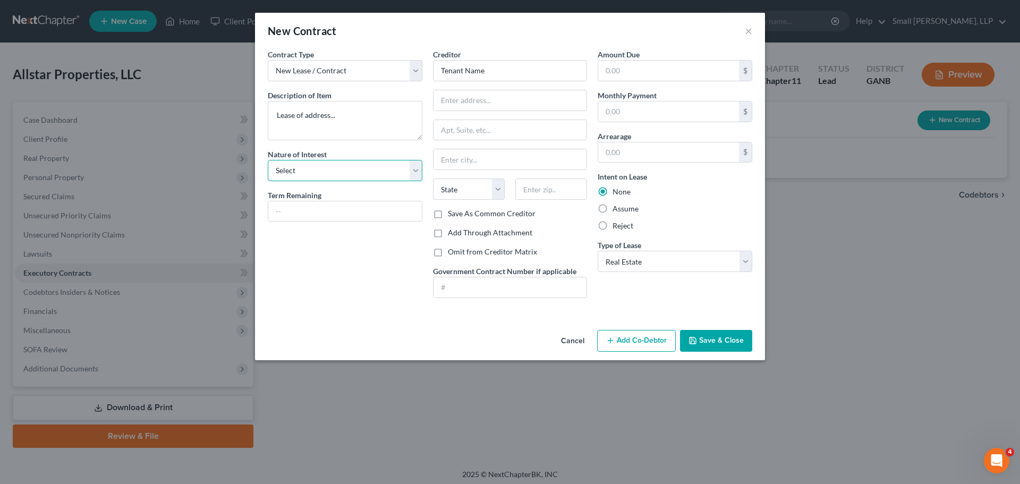
click at [407, 175] on select "Select Purchaser Agent Lessor Lessee" at bounding box center [345, 170] width 155 height 21
select select "2"
click at [268, 160] on select "Select Purchaser Agent Lessor Lessee" at bounding box center [345, 170] width 155 height 21
click at [340, 304] on div "Contract Type New Lease / Contract New Timeshare Description of non-residential…" at bounding box center [344, 178] width 165 height 258
click at [711, 340] on button "Save & Close" at bounding box center [716, 341] width 72 height 22
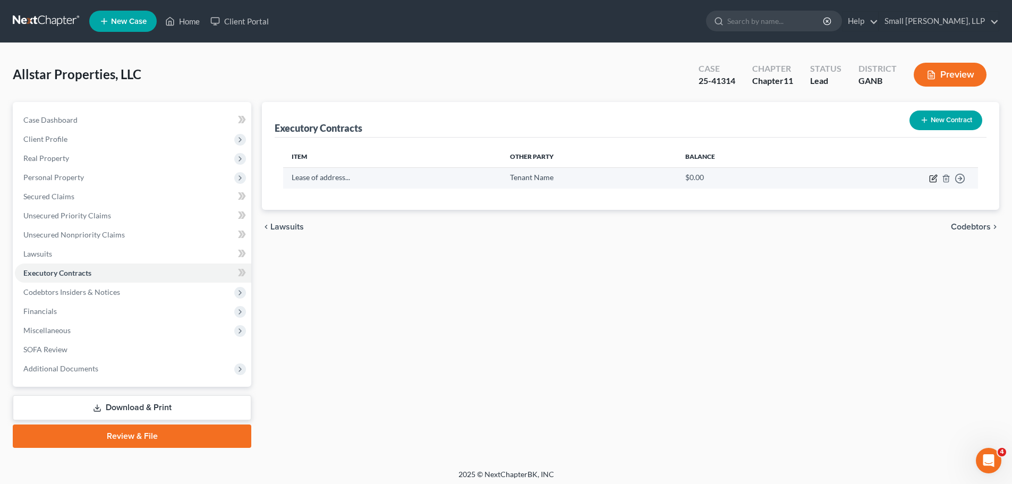
click at [929, 181] on icon "button" at bounding box center [933, 178] width 9 height 9
select select "2"
select select "0"
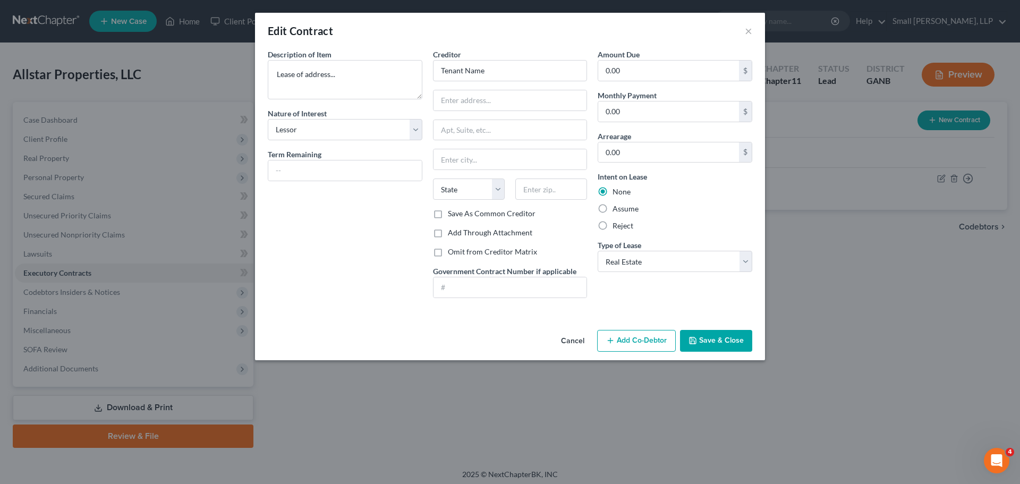
click at [562, 338] on button "Cancel" at bounding box center [573, 341] width 40 height 21
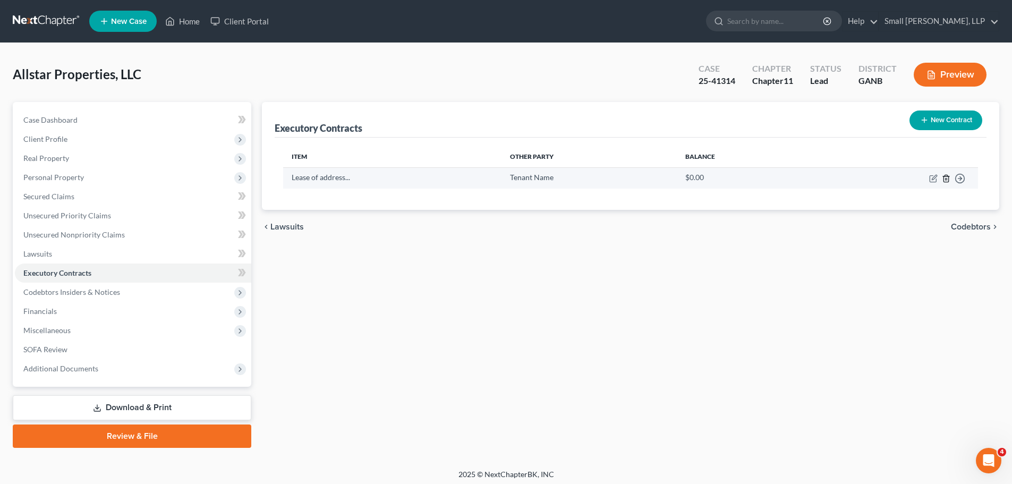
click at [946, 179] on icon "button" at bounding box center [946, 178] width 9 height 9
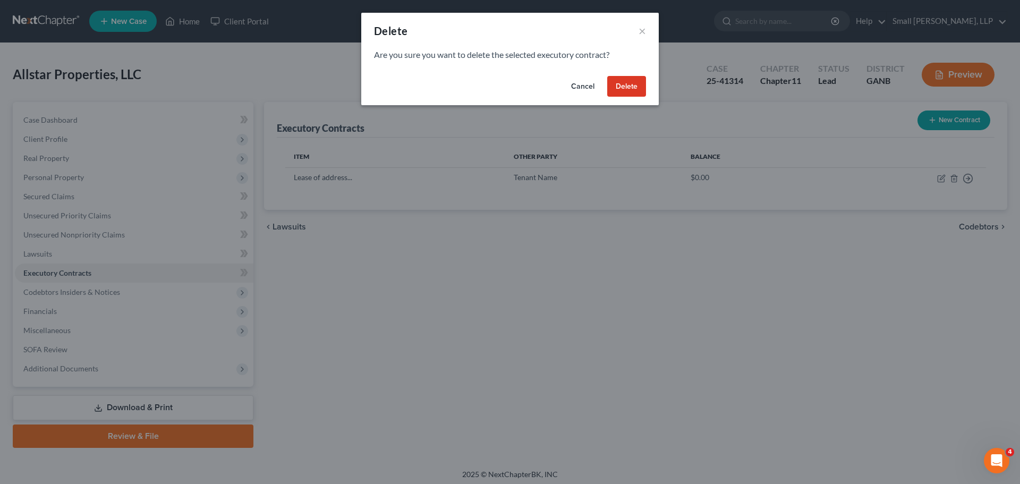
click at [612, 82] on button "Delete" at bounding box center [626, 86] width 39 height 21
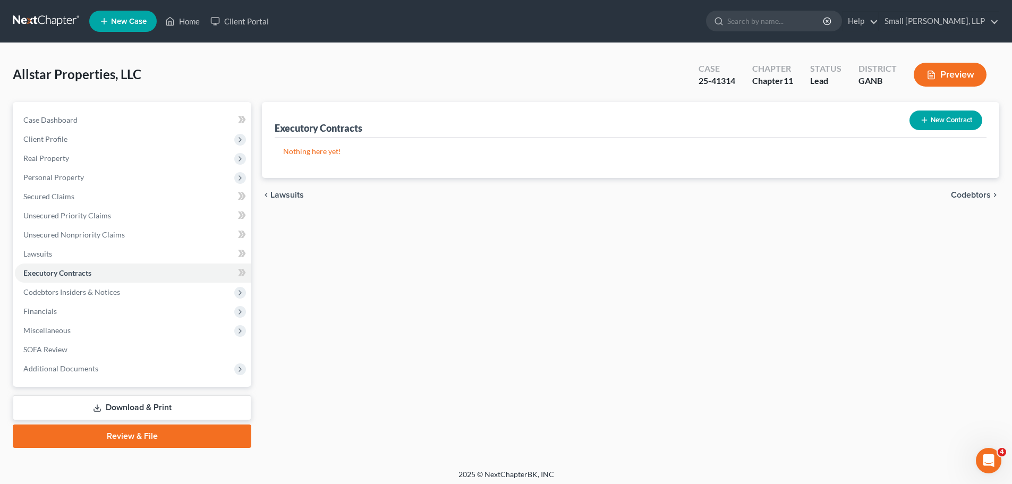
click at [51, 19] on link at bounding box center [47, 21] width 68 height 19
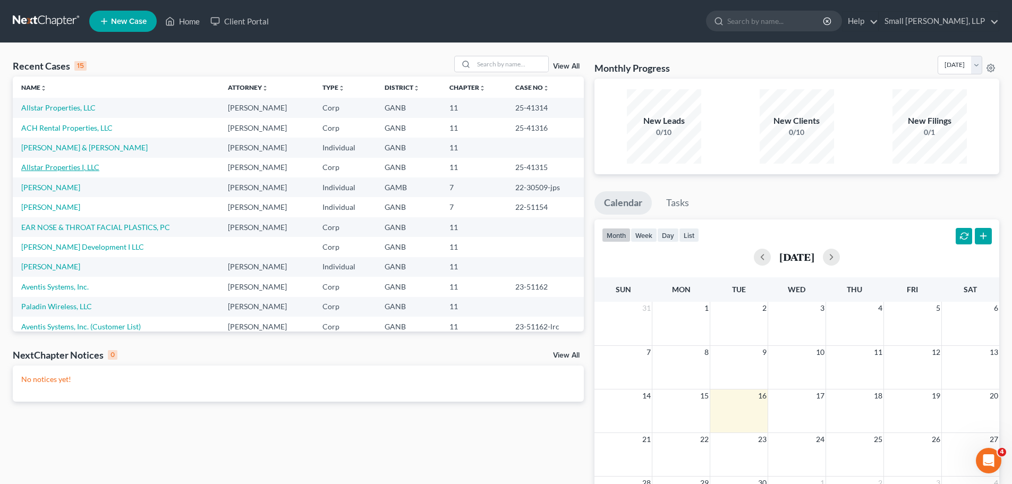
click at [78, 167] on link "Allstar Properties I, LLC" at bounding box center [60, 167] width 78 height 9
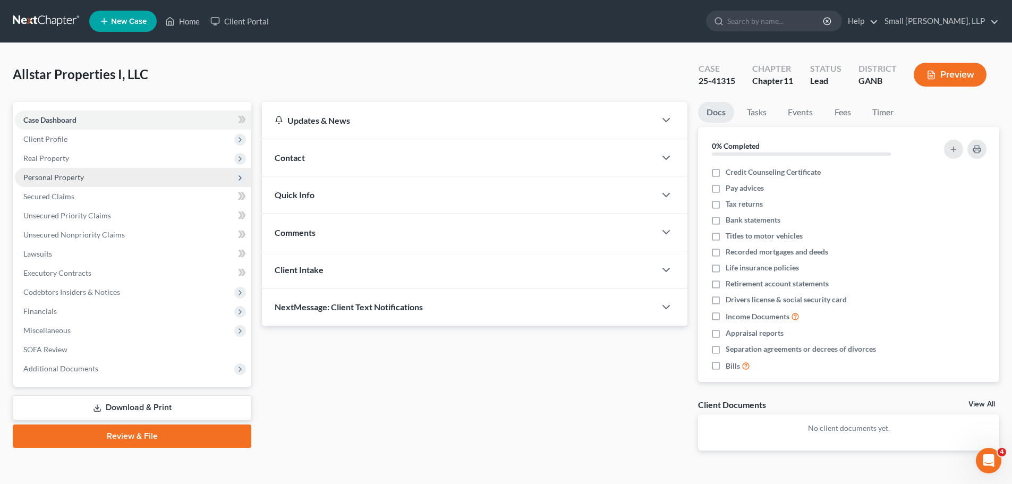
click at [53, 173] on span "Personal Property" at bounding box center [53, 177] width 61 height 9
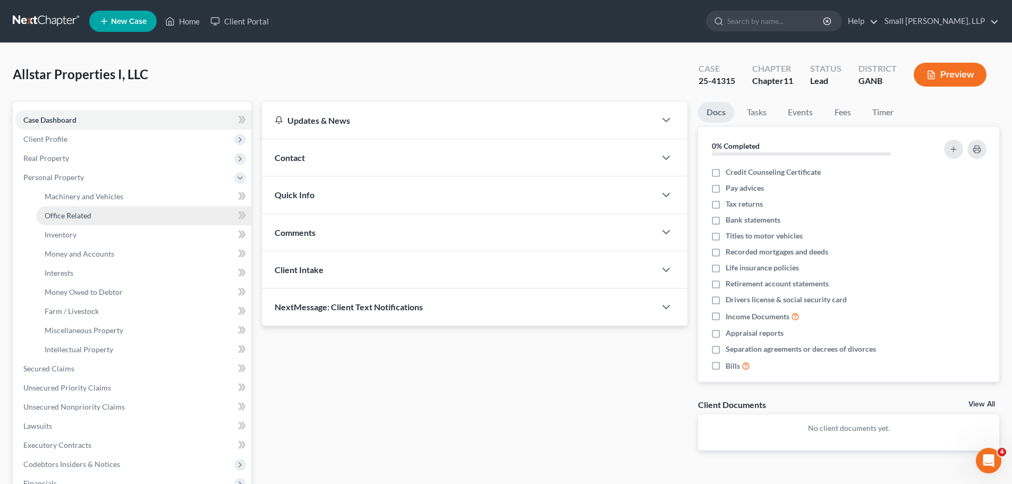
click at [77, 214] on span "Office Related" at bounding box center [68, 215] width 47 height 9
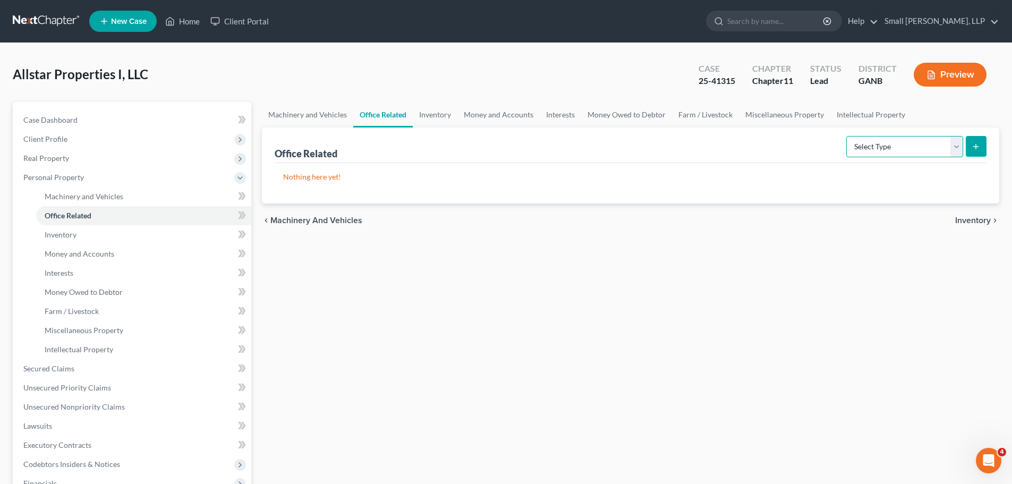
click at [960, 150] on select "Select Type Collectibles (A/B: 42) Office Equipment (A/B: 41) Office Fixtures (…" at bounding box center [904, 146] width 117 height 21
select select "furniture"
click at [847, 136] on select "Select Type Collectibles (A/B: 42) Office Equipment (A/B: 41) Office Fixtures (…" at bounding box center [904, 146] width 117 height 21
click at [971, 148] on button "submit" at bounding box center [976, 146] width 21 height 21
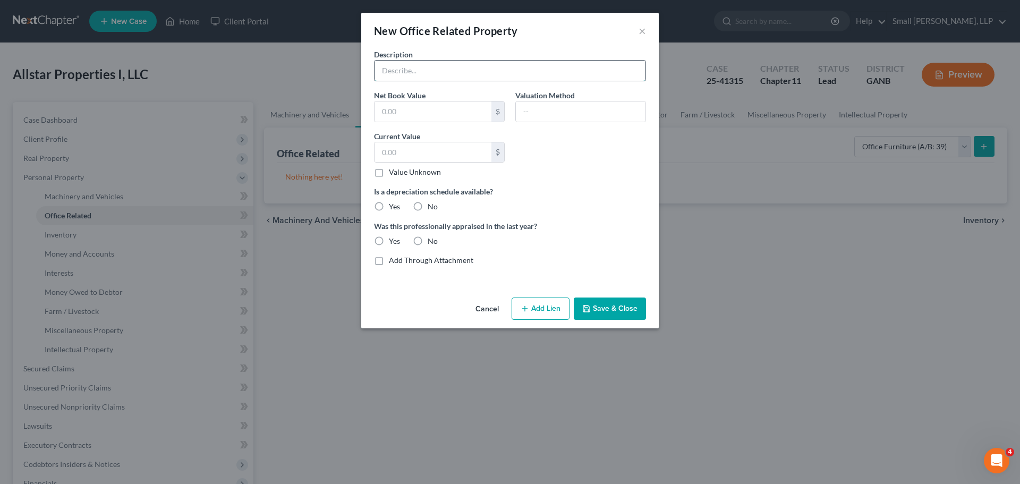
click at [425, 77] on input "text" at bounding box center [510, 71] width 271 height 20
type input "Various Furniture Purchases with Building - 210 E 2nd Ave and 336 Broad St"
click at [389, 174] on label "Value Unknown" at bounding box center [415, 172] width 52 height 11
click at [393, 174] on input "Value Unknown" at bounding box center [396, 170] width 7 height 7
checkbox input "true"
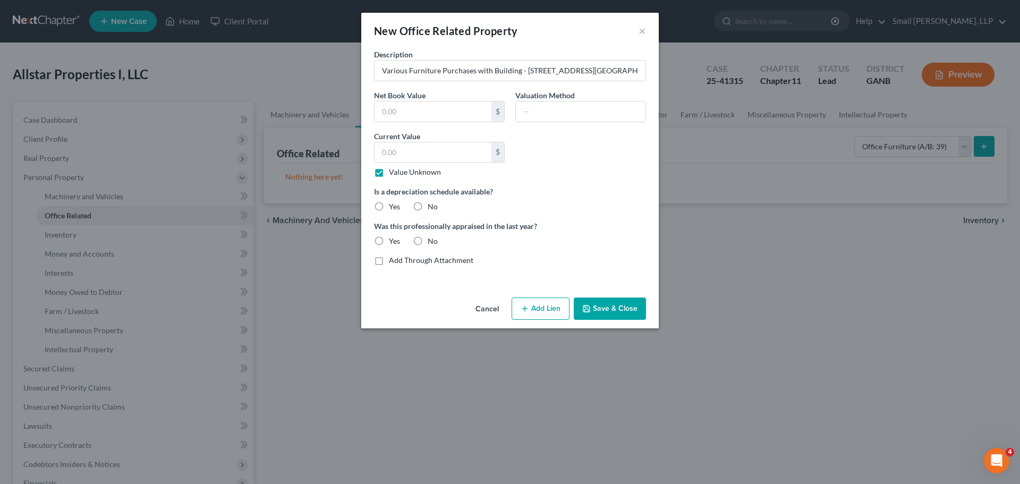
type input "0.00"
drag, startPoint x: 416, startPoint y: 208, endPoint x: 423, endPoint y: 227, distance: 19.8
click at [428, 208] on label "No" at bounding box center [433, 206] width 10 height 11
click at [432, 208] on input "No" at bounding box center [435, 204] width 7 height 7
radio input "true"
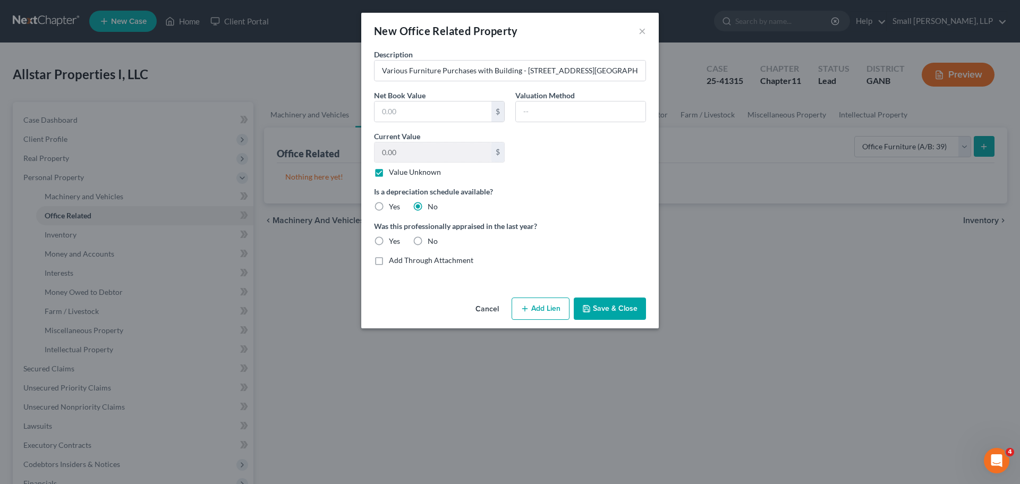
click at [428, 240] on label "No" at bounding box center [433, 241] width 10 height 11
click at [432, 240] on input "No" at bounding box center [435, 239] width 7 height 7
radio input "true"
click at [600, 308] on button "Save & Close" at bounding box center [610, 309] width 72 height 22
